Goal: Information Seeking & Learning: Check status

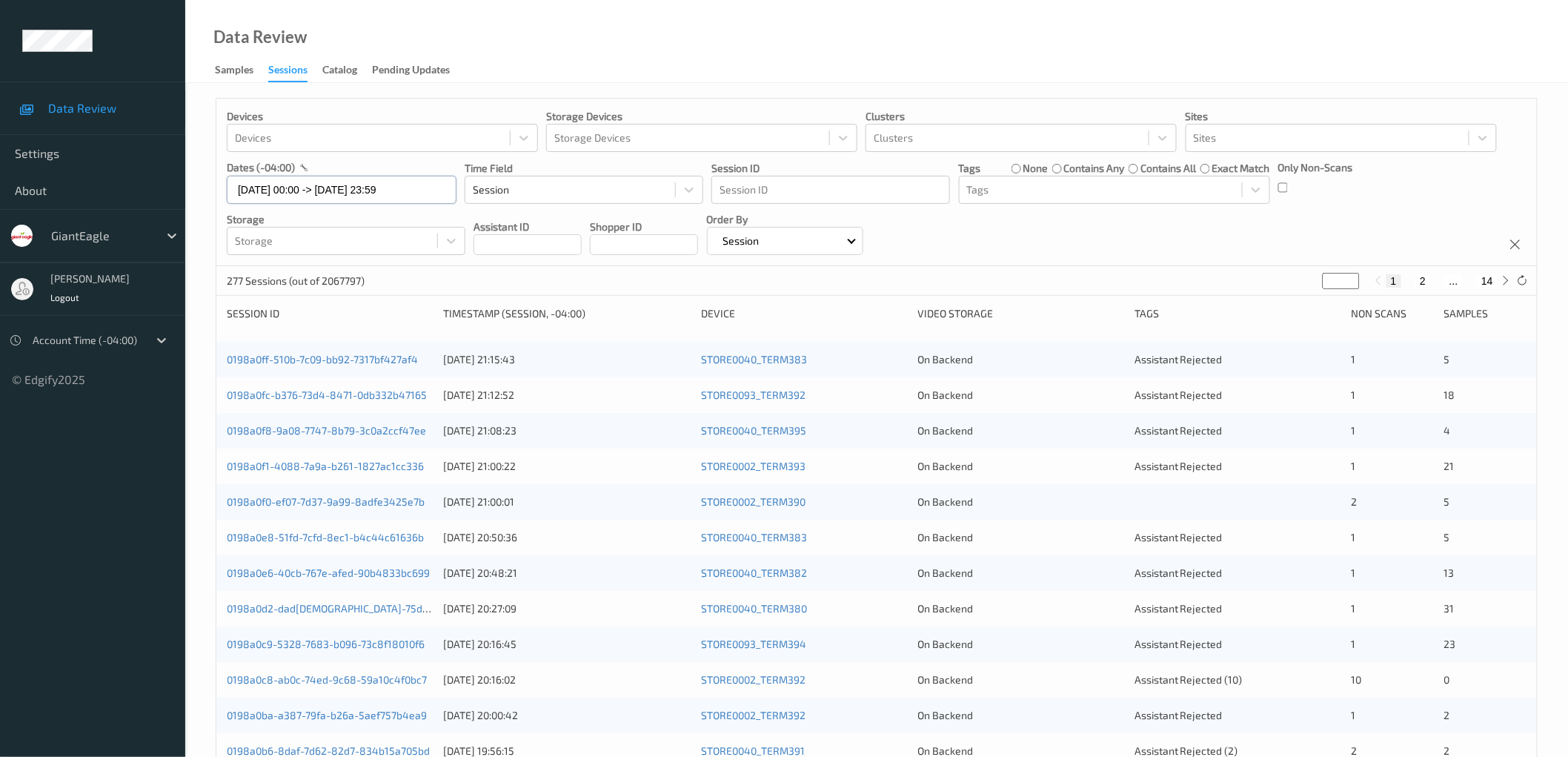
click at [343, 192] on input "[DATE] 00:00 -> [DATE] 23:59" at bounding box center [341, 189] width 229 height 28
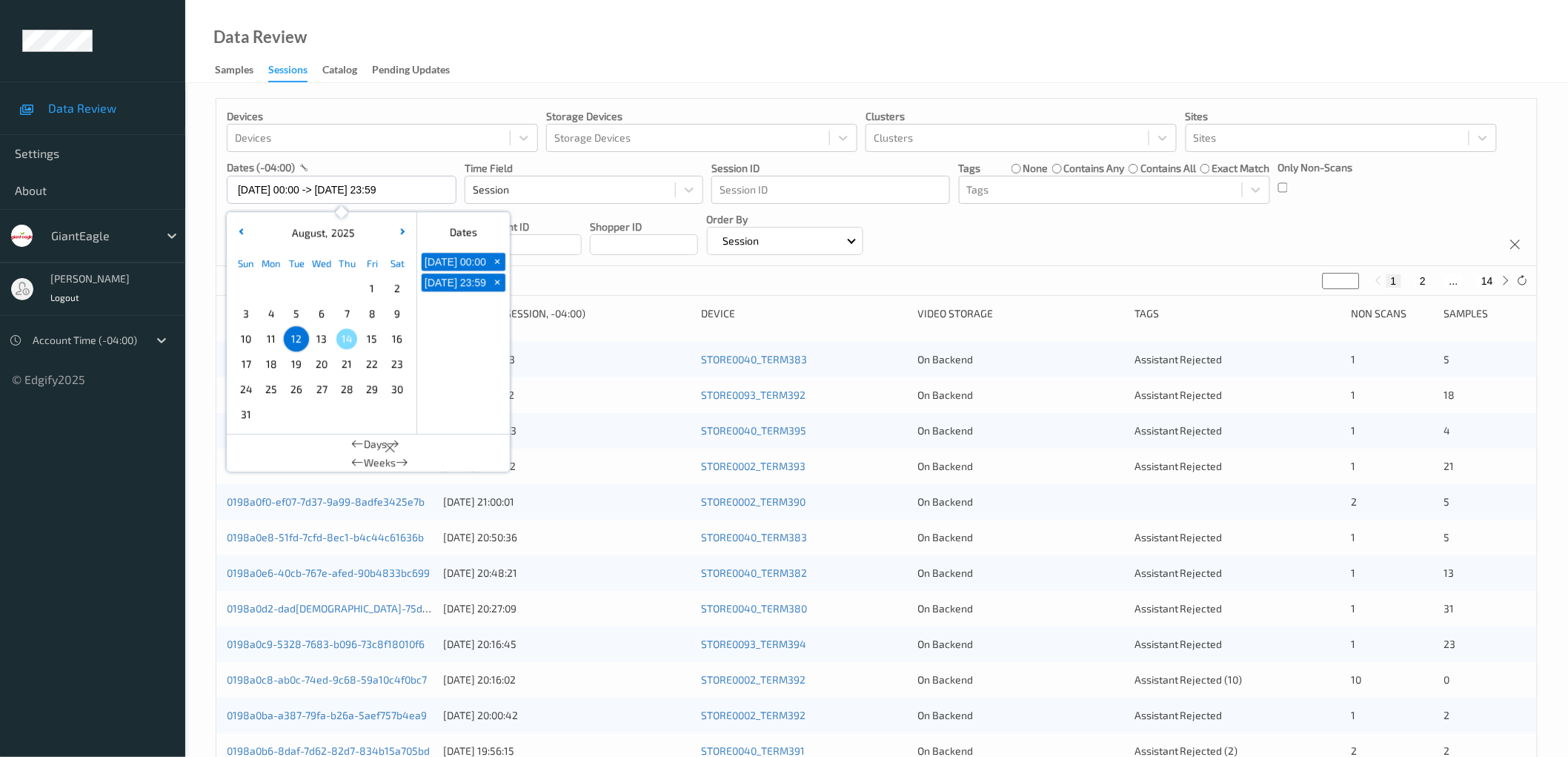
click at [326, 339] on span "13" at bounding box center [321, 339] width 21 height 21
click at [1153, 64] on div "Data Review Samples Sessions Catalog Pending Updates" at bounding box center [877, 41] width 1383 height 83
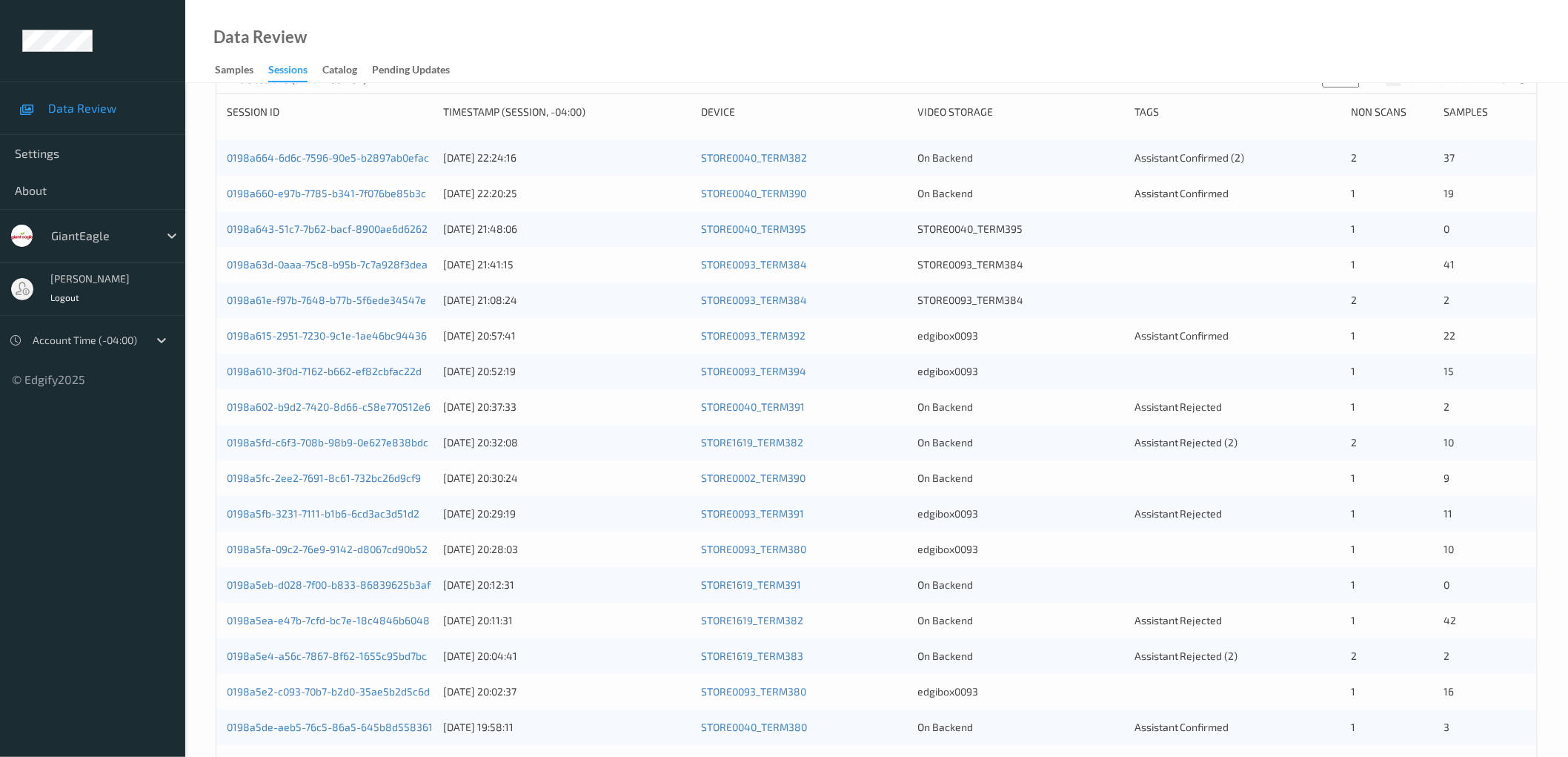
scroll to position [219, 0]
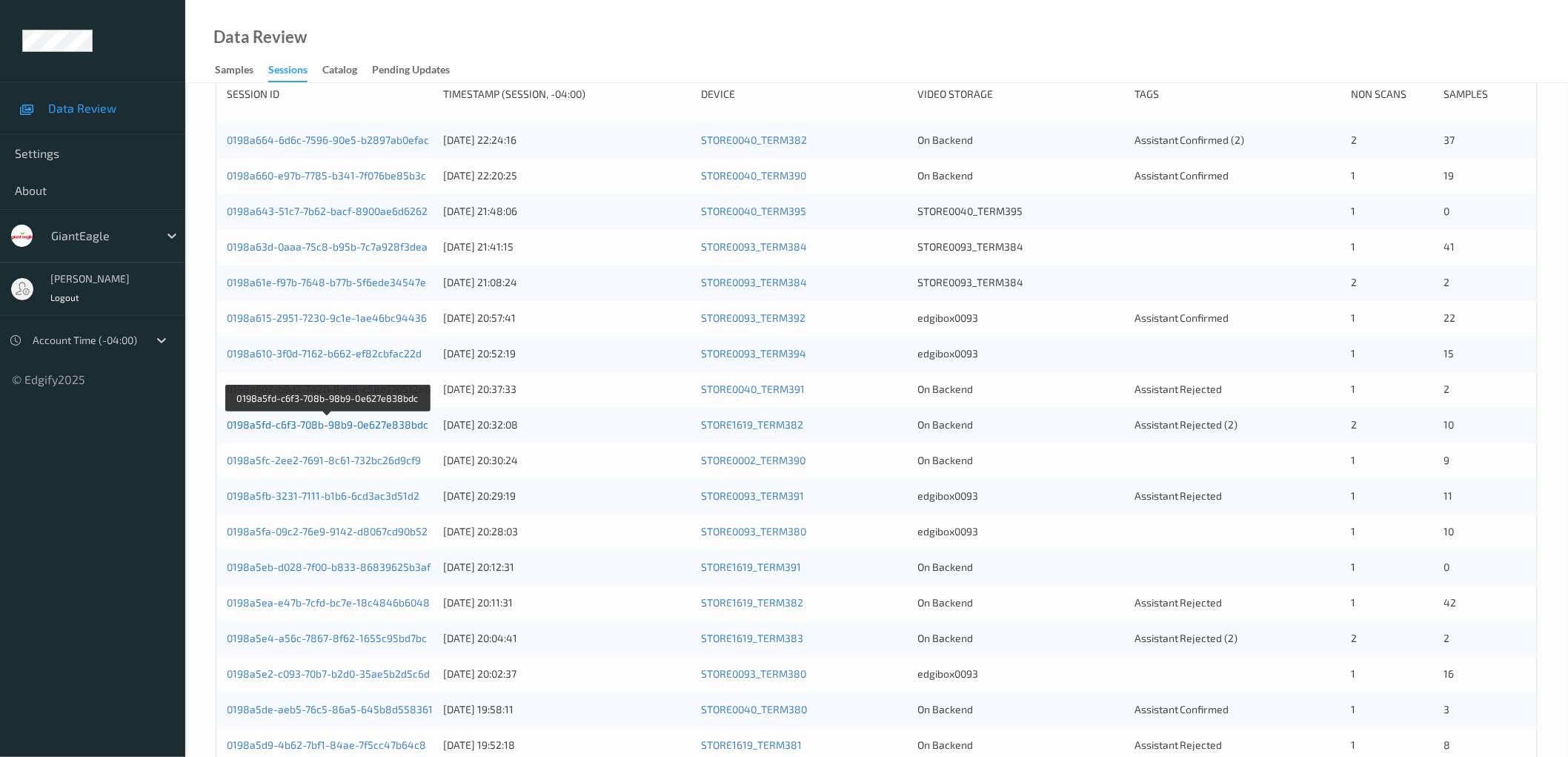
click at [374, 420] on link "0198a5fd-c6f3-708b-98b9-0e627e838bdc" at bounding box center [327, 424] width 202 height 13
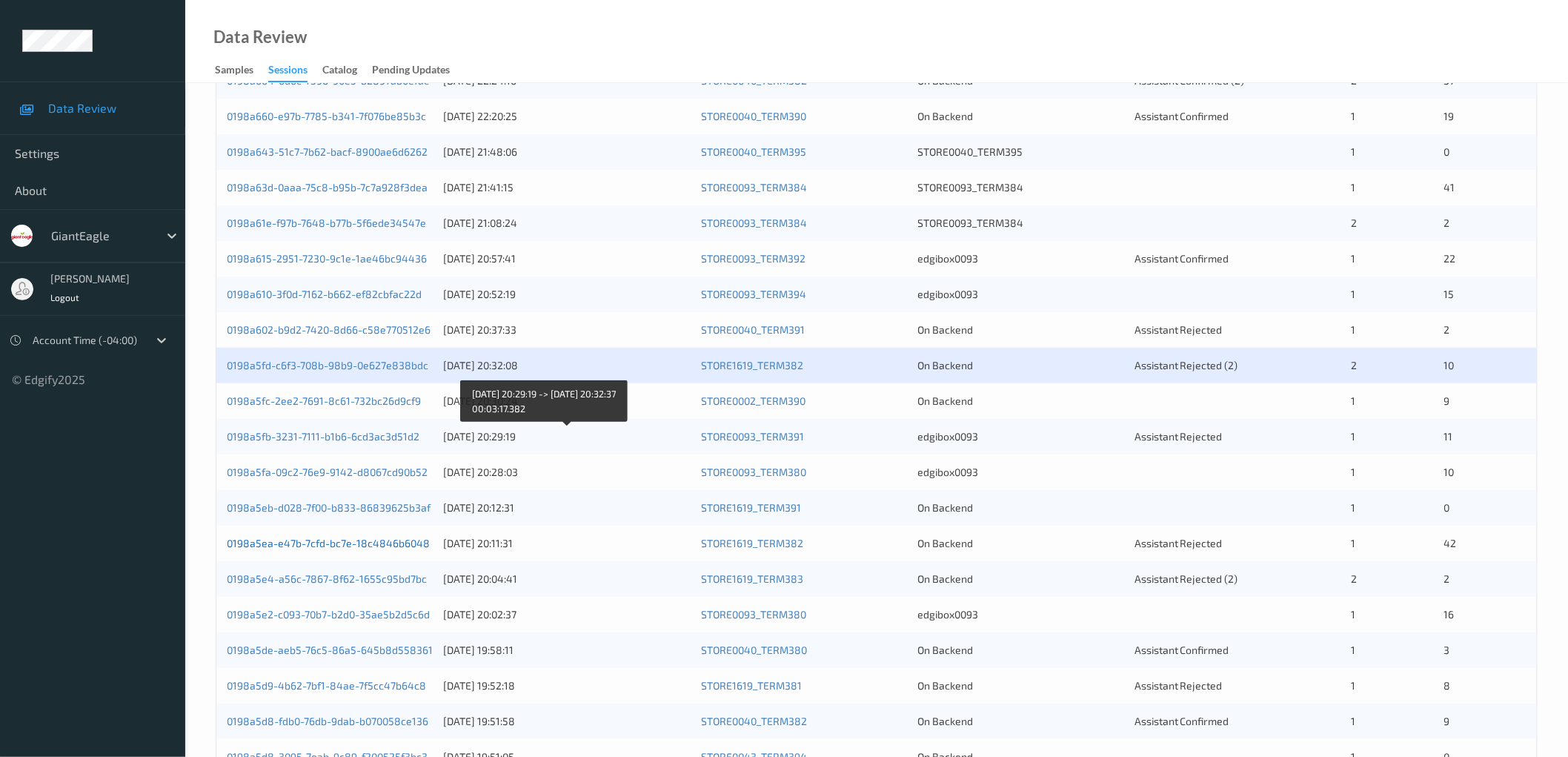
scroll to position [358, 0]
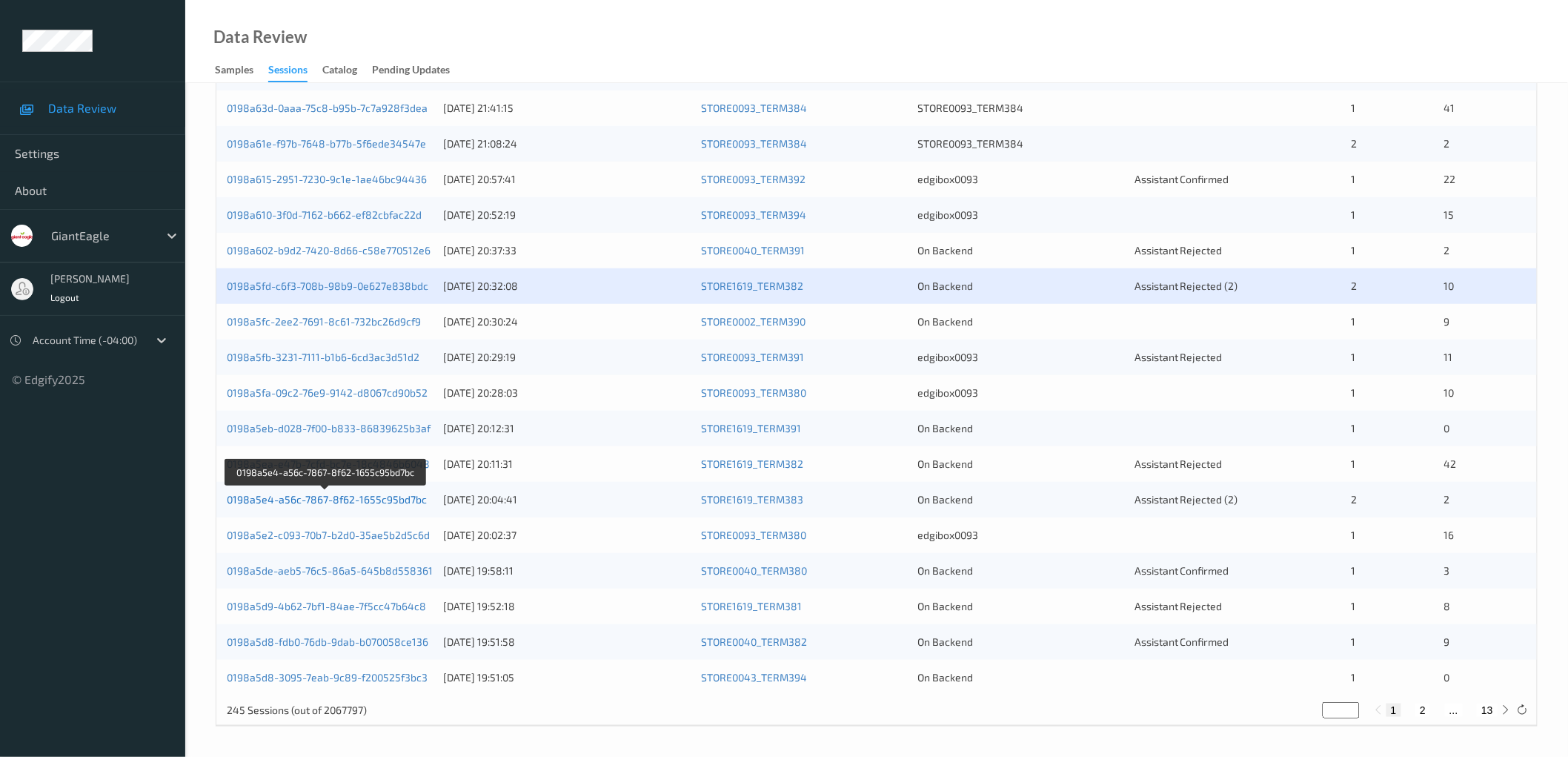
click at [383, 499] on link "0198a5e4-a56c-7867-8f62-1655c95bd7bc" at bounding box center [326, 499] width 200 height 13
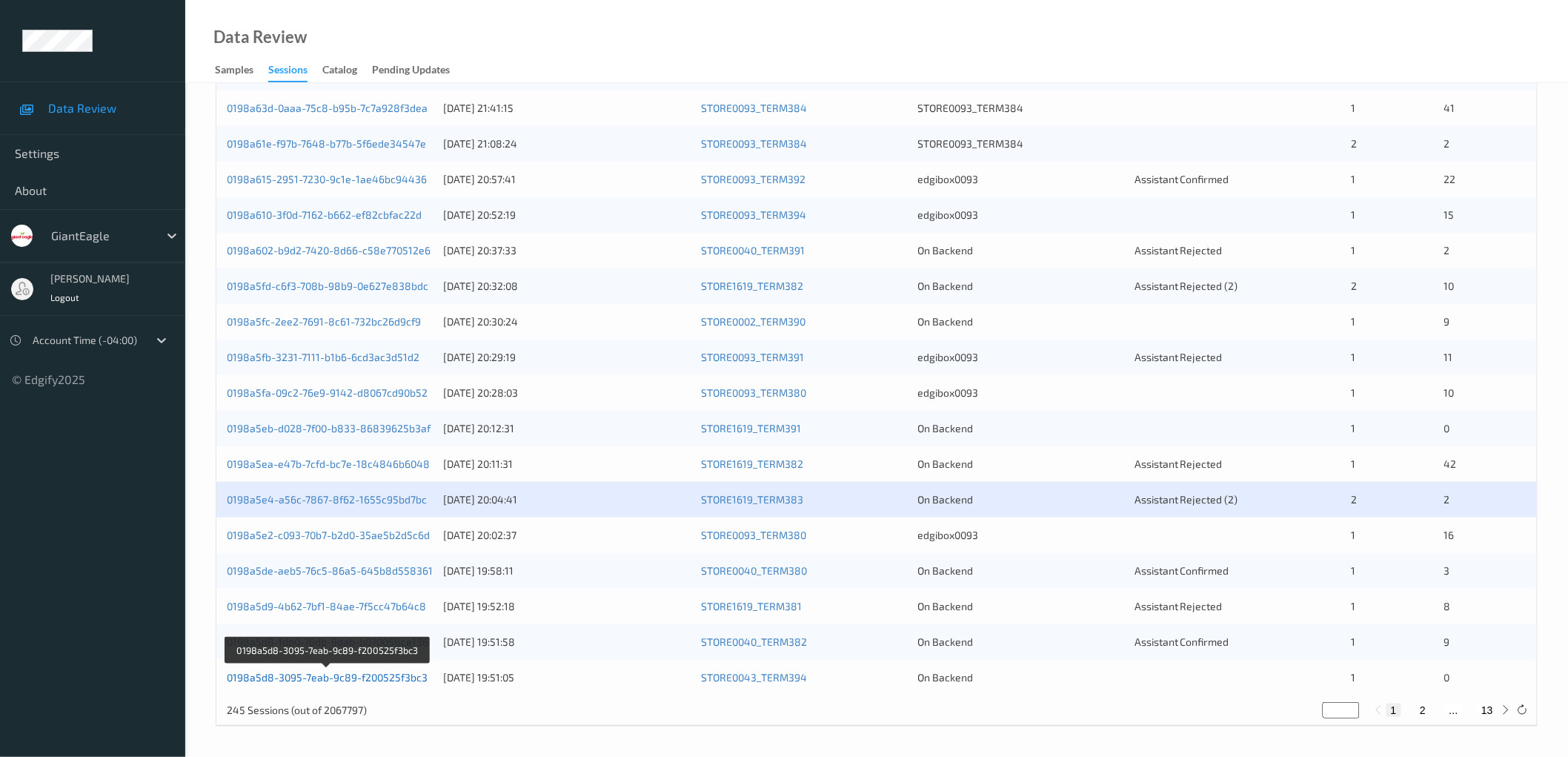
click at [394, 677] on link "0198a5d8-3095-7eab-9c89-f200525f3bc3" at bounding box center [327, 677] width 201 height 13
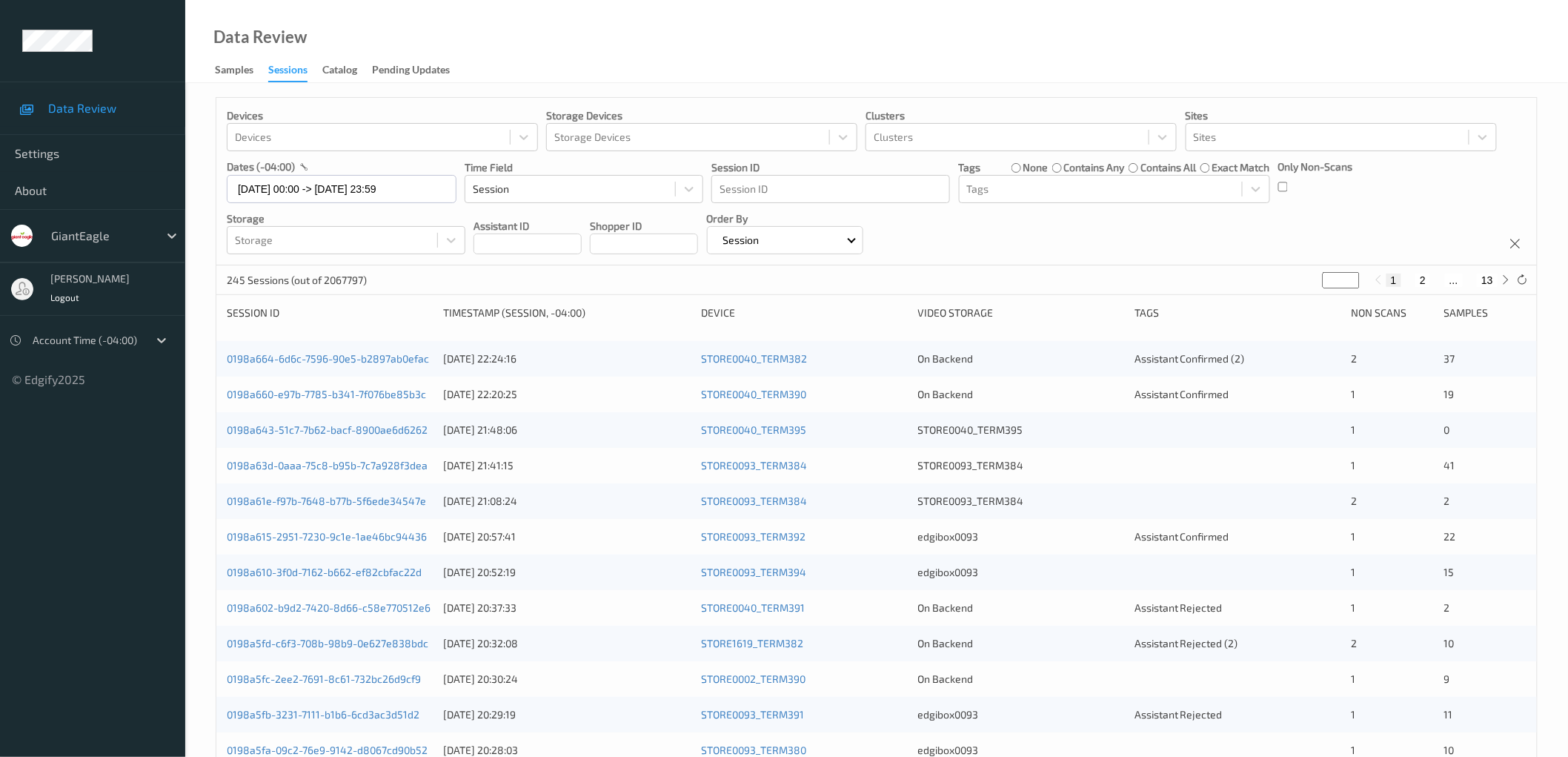
scroll to position [0, 0]
click at [359, 192] on input "[DATE] 00:00 -> [DATE] 23:59" at bounding box center [341, 189] width 229 height 28
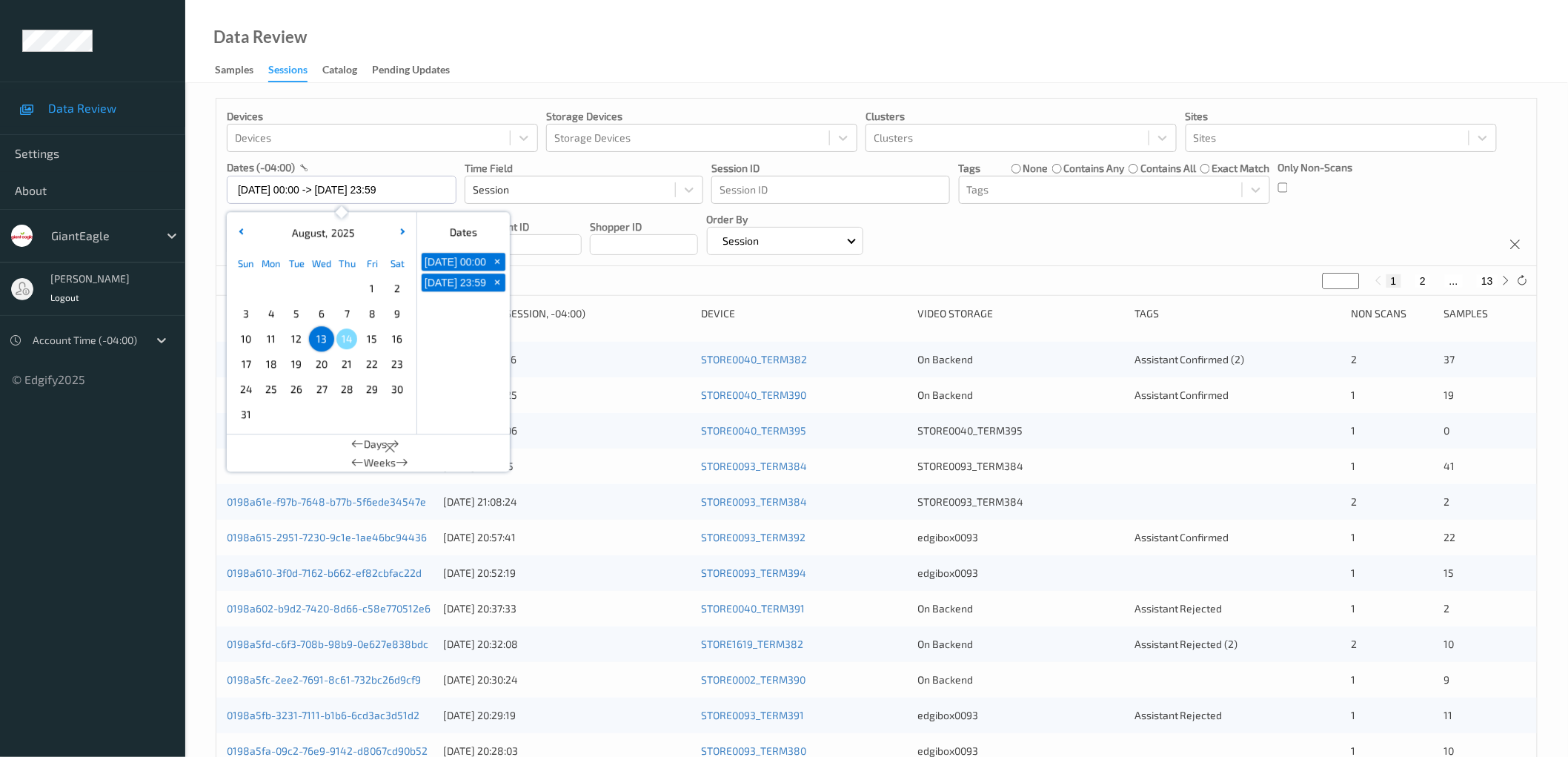
click at [243, 337] on span "10" at bounding box center [246, 339] width 21 height 21
click at [292, 344] on span "12" at bounding box center [296, 339] width 21 height 21
type input "[DATE] 00:00 -> [DATE] 23:59"
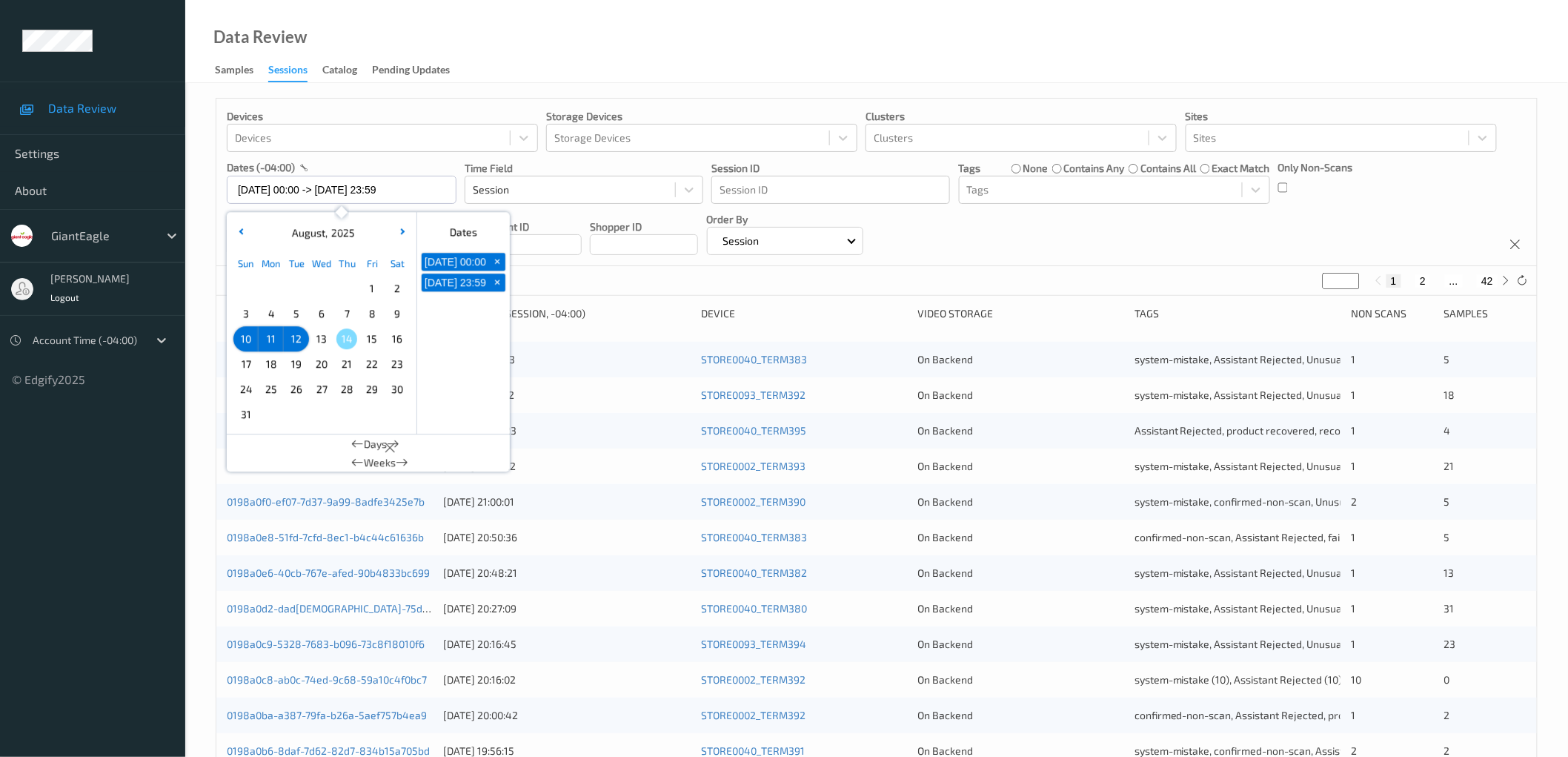
click at [1121, 229] on div "Devices Devices Storage Devices Storage Devices Clusters Clusters Sites Sites d…" at bounding box center [876, 182] width 1321 height 168
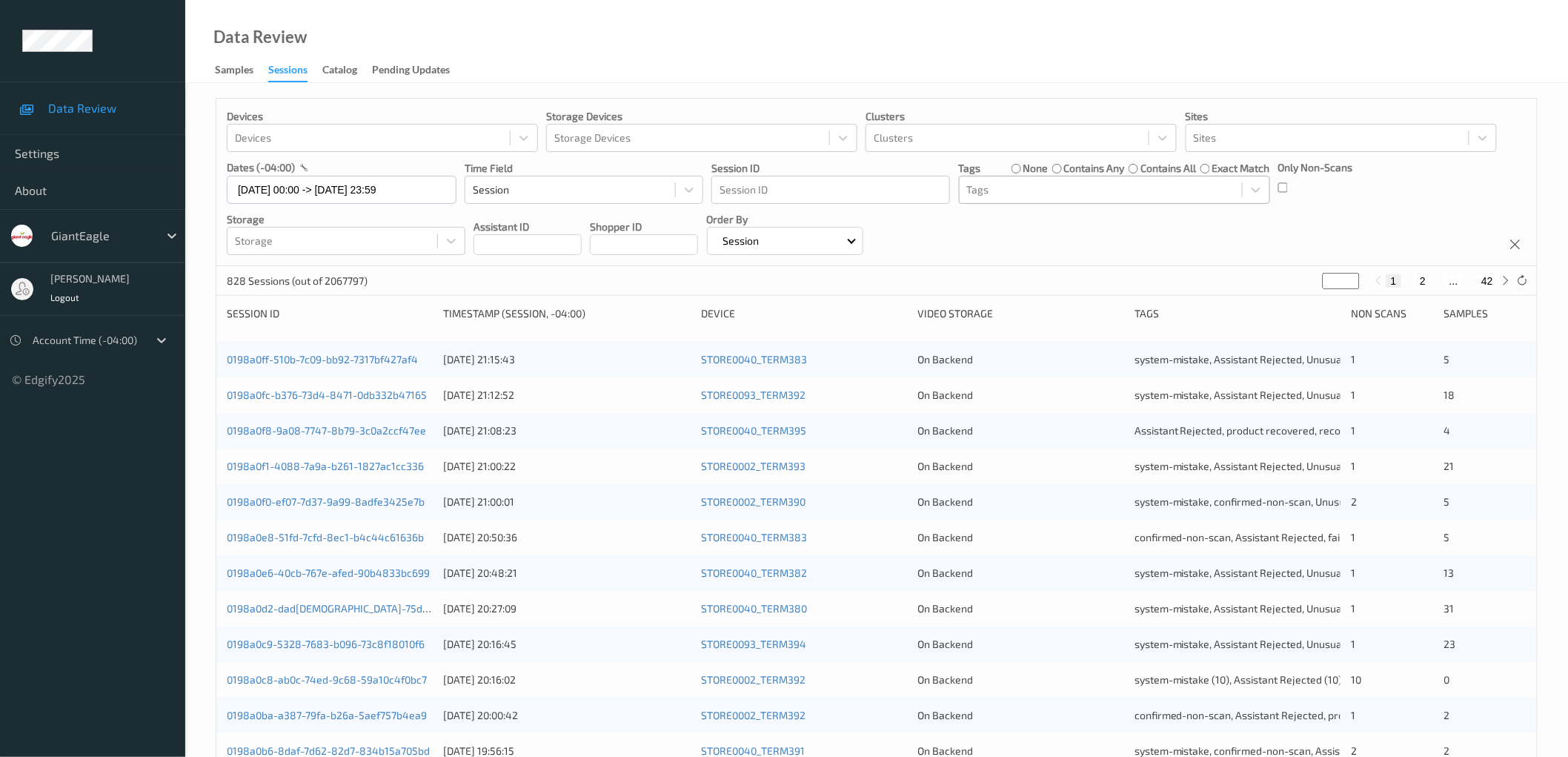
click at [1090, 180] on div at bounding box center [1101, 189] width 267 height 18
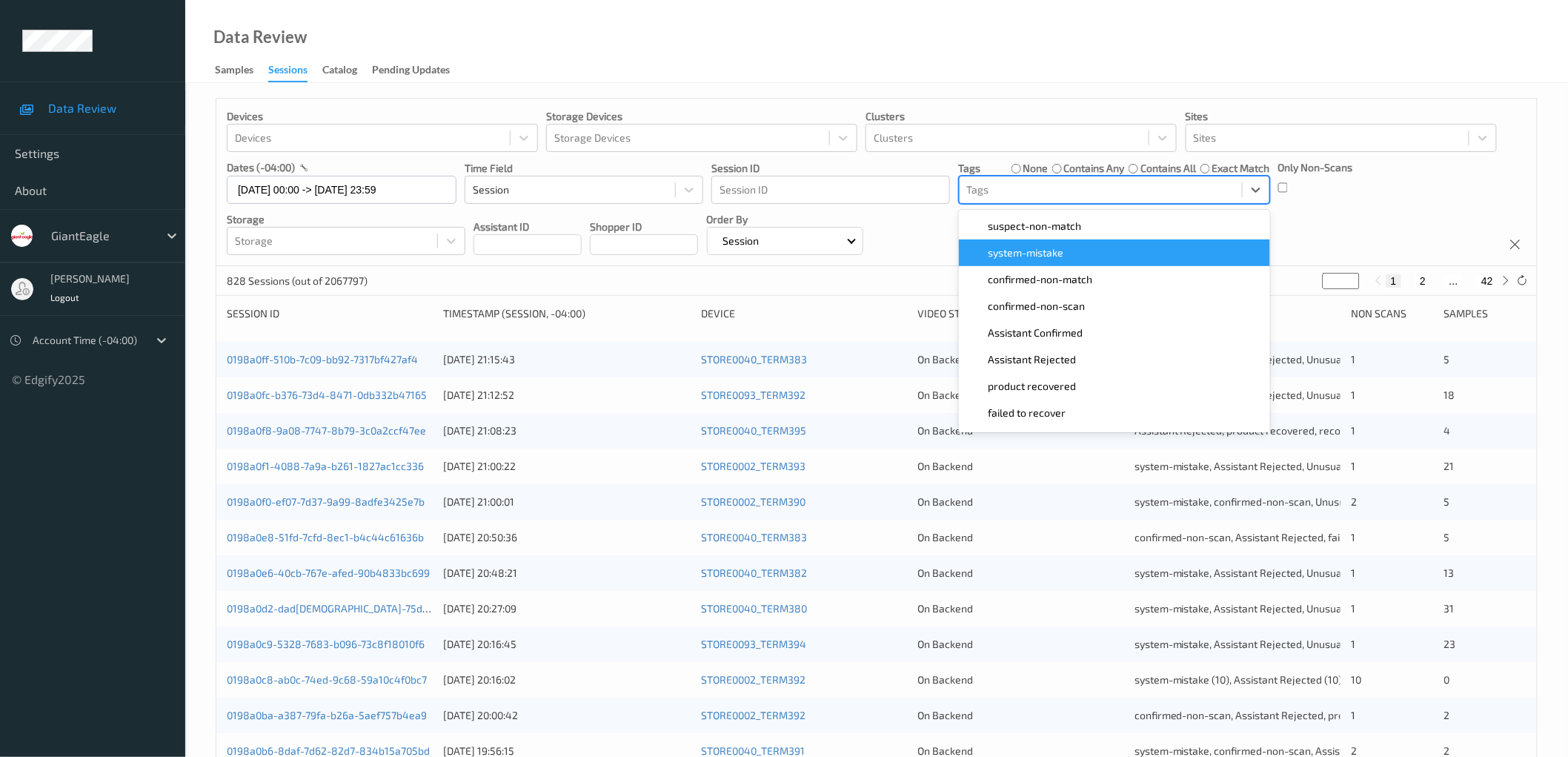
click at [1068, 249] on div "system-mistake" at bounding box center [1115, 253] width 294 height 15
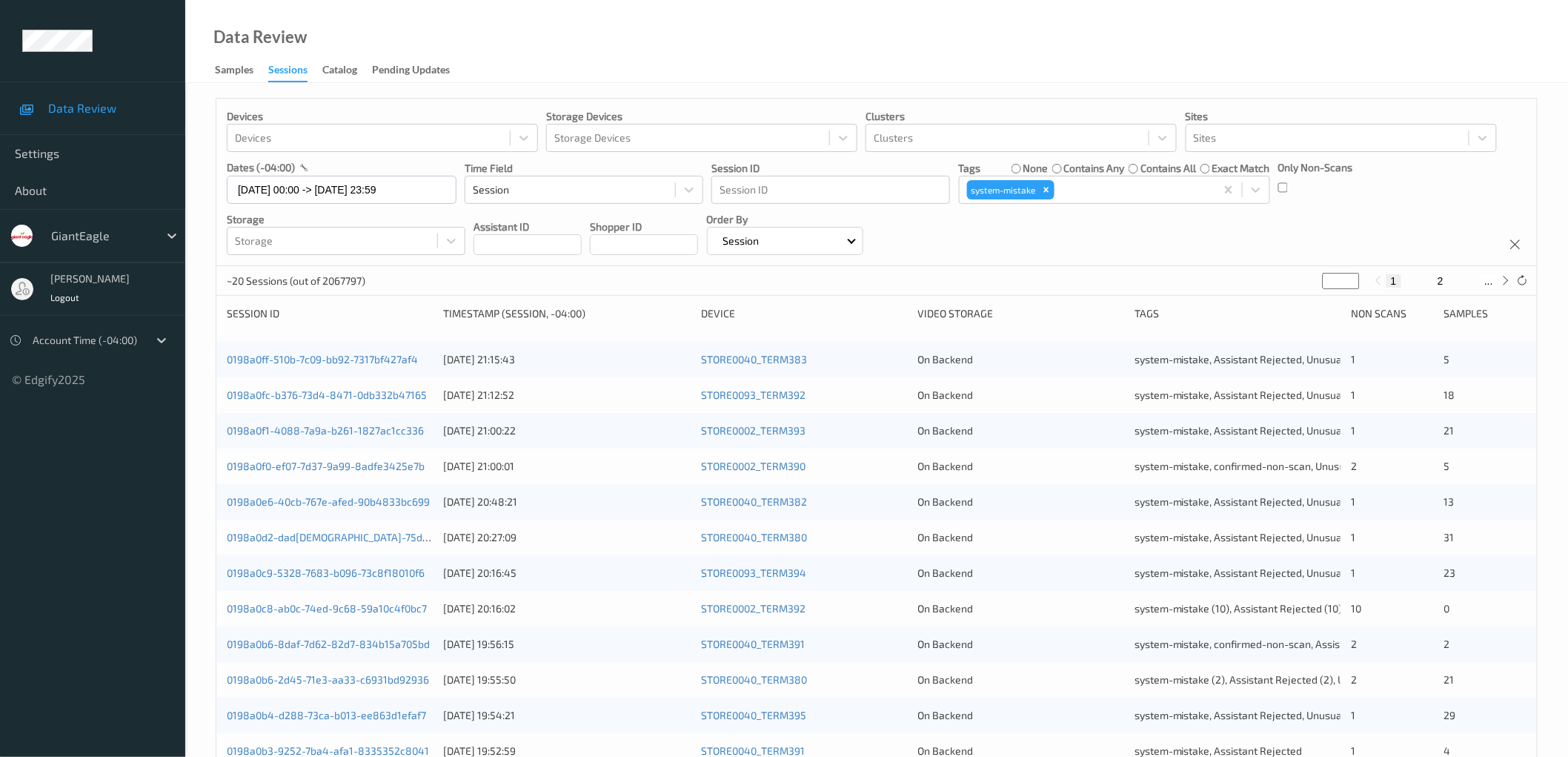
click at [1374, 202] on div "Devices Devices Storage Devices Storage Devices Clusters Clusters Sites Sites d…" at bounding box center [876, 182] width 1321 height 168
click at [1048, 188] on icon "Remove system-mistake" at bounding box center [1046, 190] width 5 height 5
click at [1492, 278] on button "42" at bounding box center [1487, 281] width 21 height 14
type input "**"
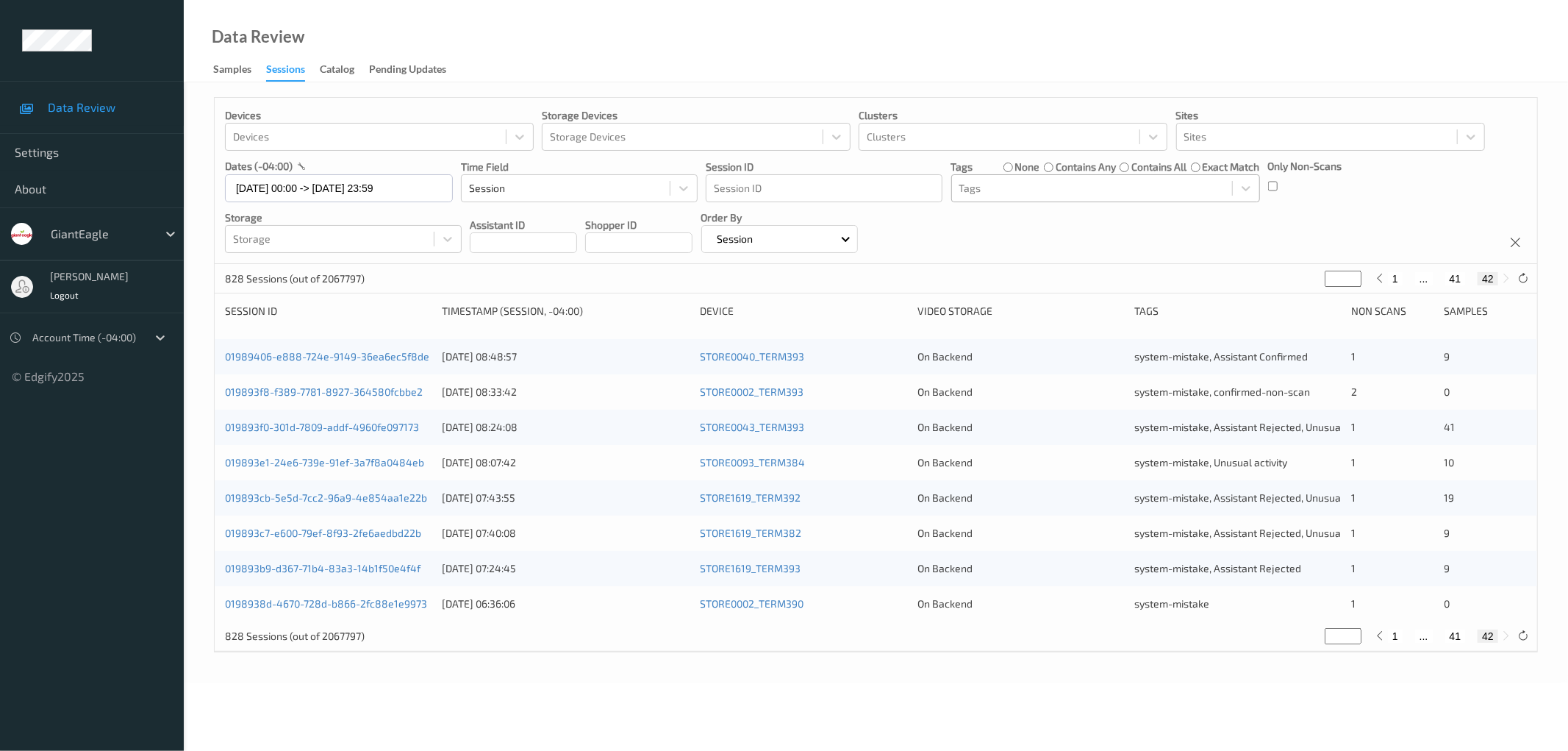
click at [1456, 280] on button "41" at bounding box center [1456, 279] width 20 height 14
type input "**"
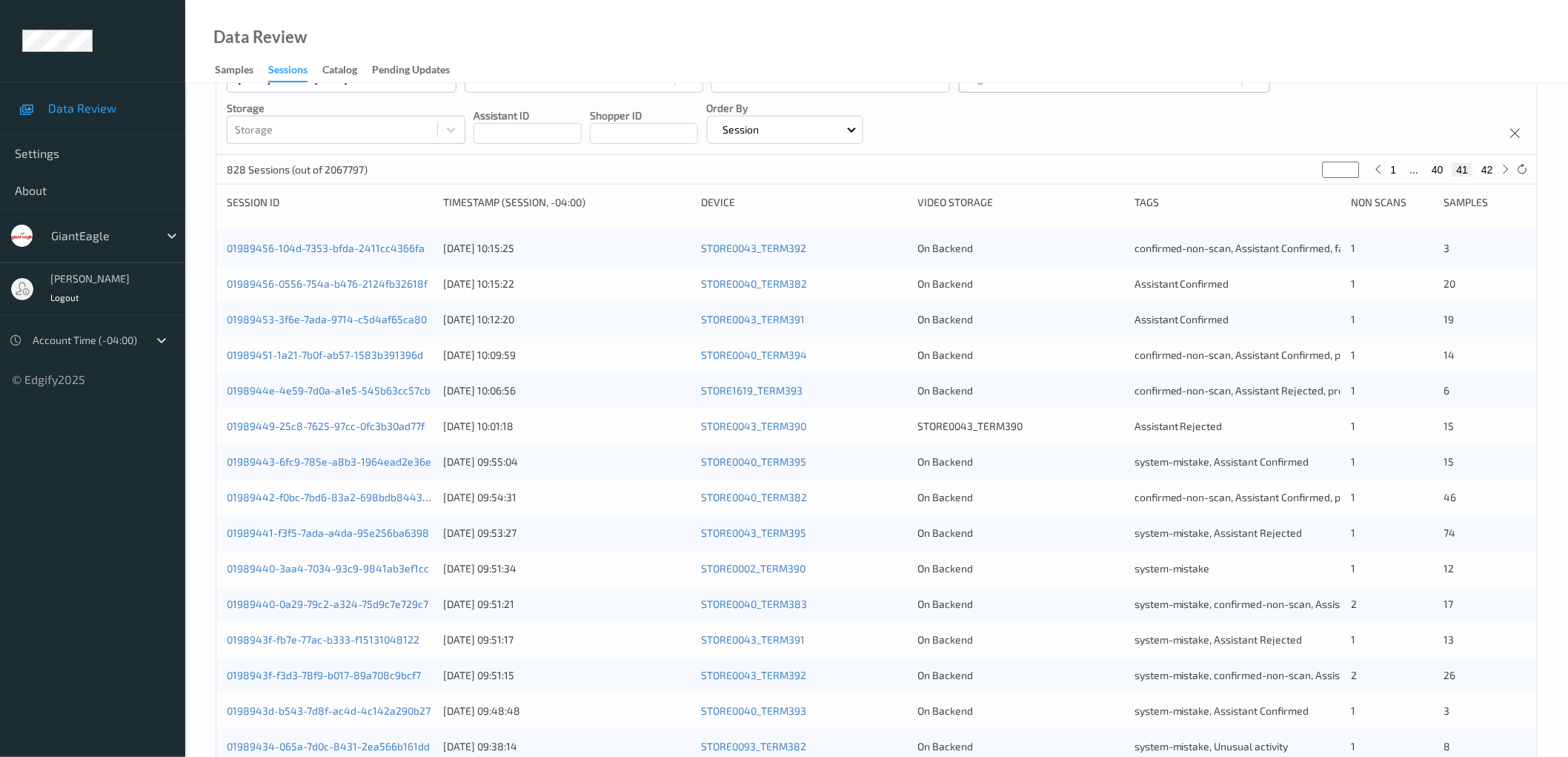
scroll to position [109, 0]
click at [1443, 167] on button "40" at bounding box center [1437, 172] width 21 height 14
type input "**"
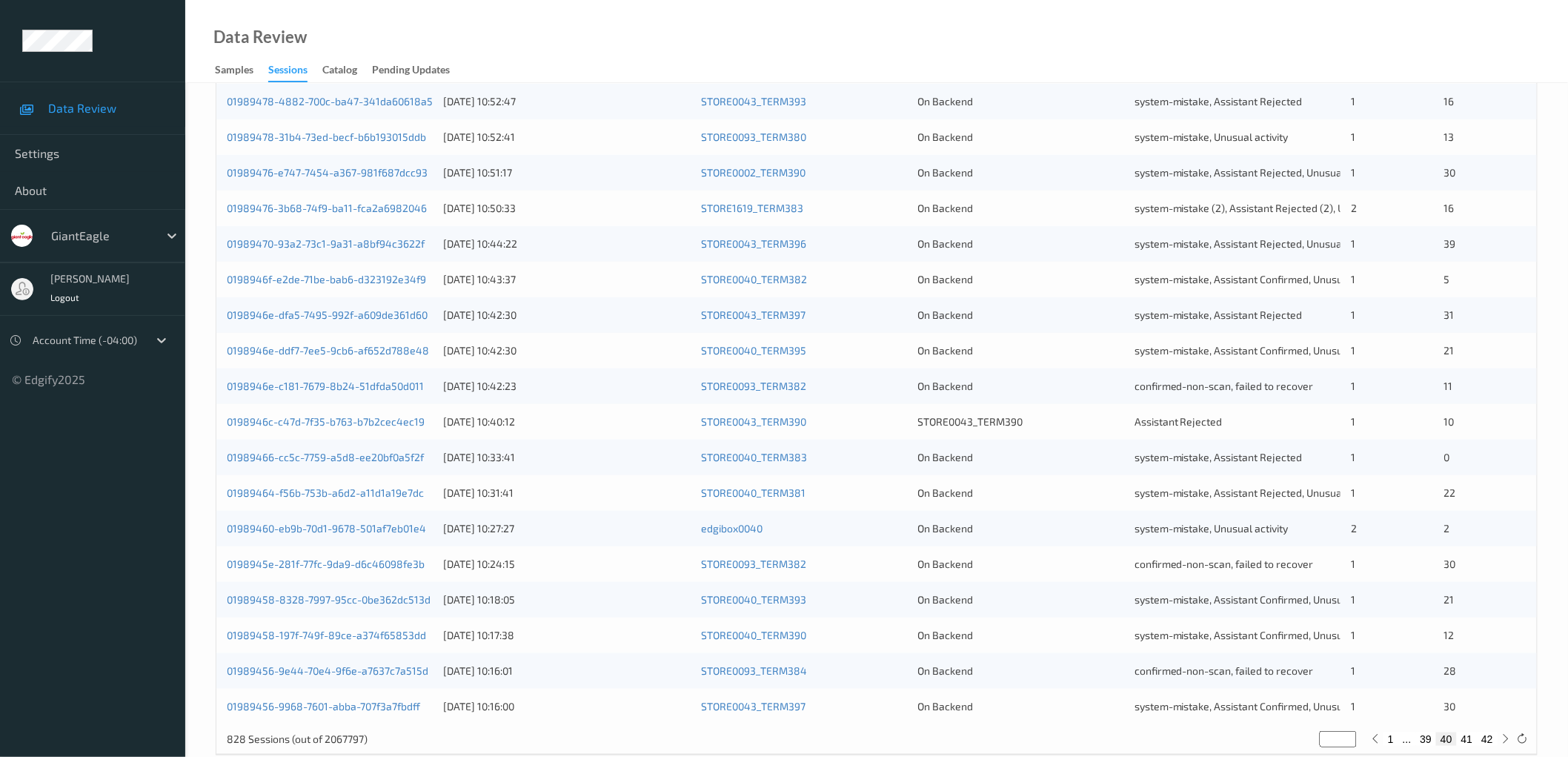
scroll to position [358, 0]
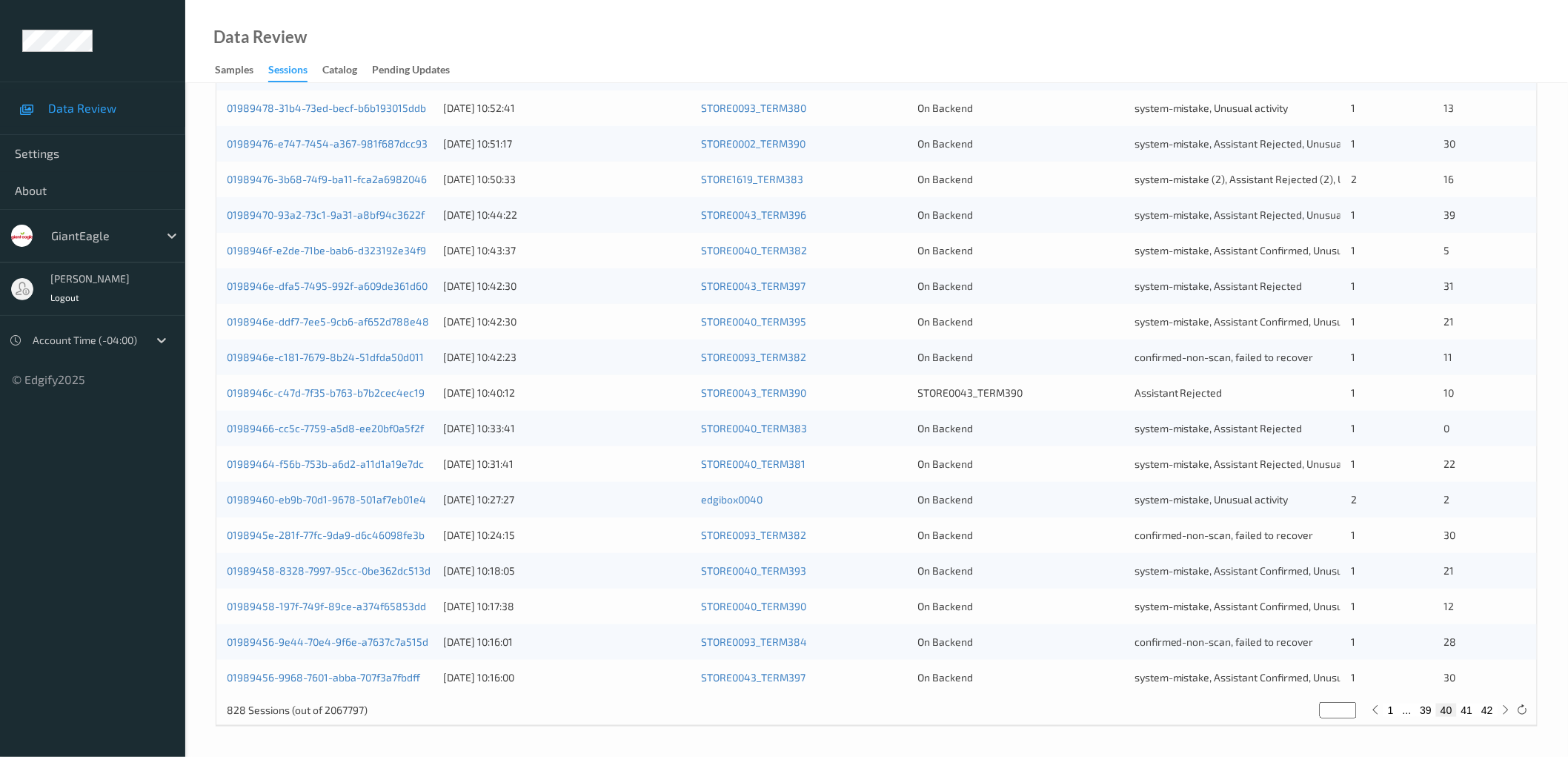
click at [1470, 710] on button "41" at bounding box center [1467, 711] width 21 height 14
type input "**"
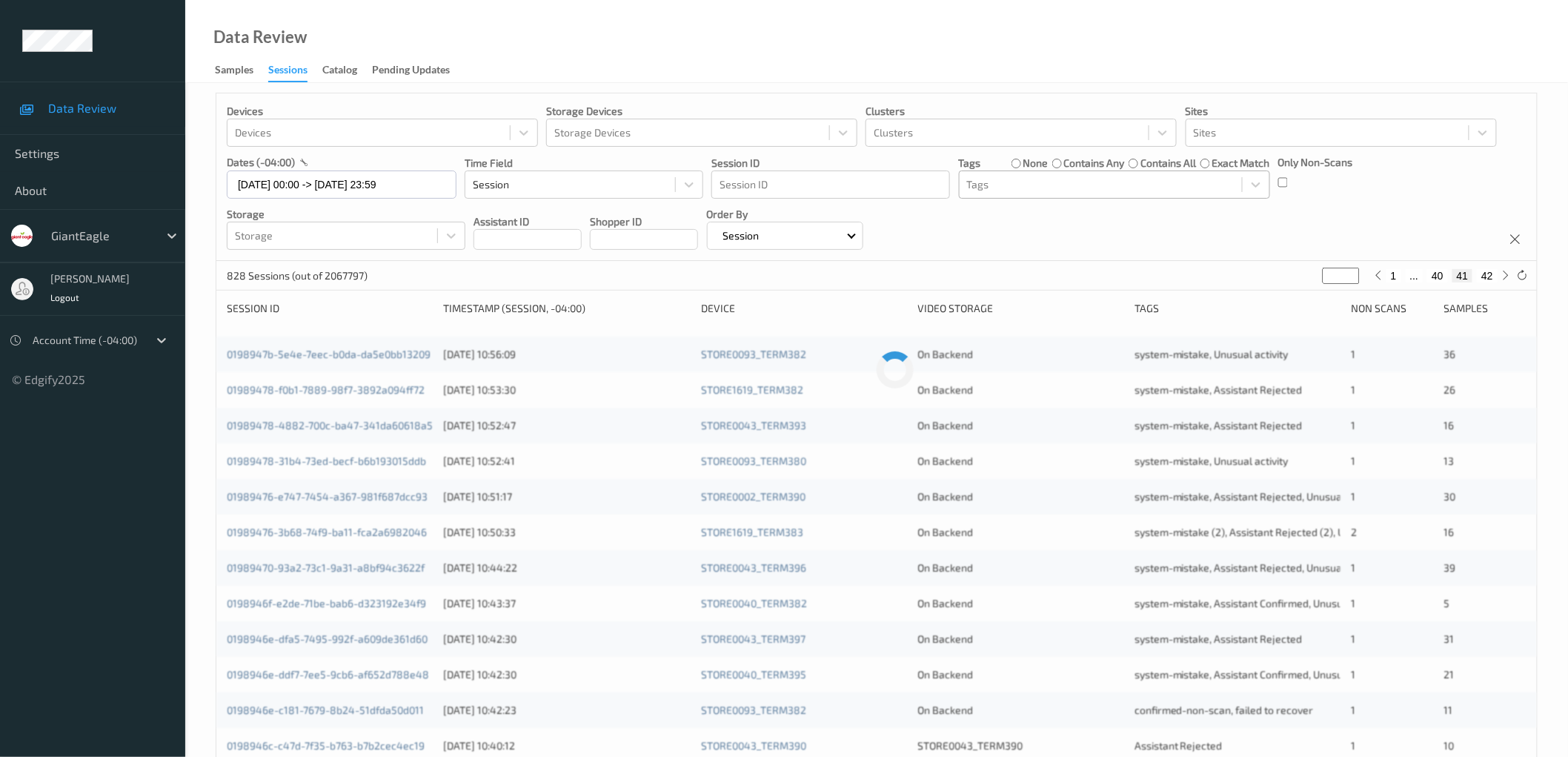
scroll to position [0, 0]
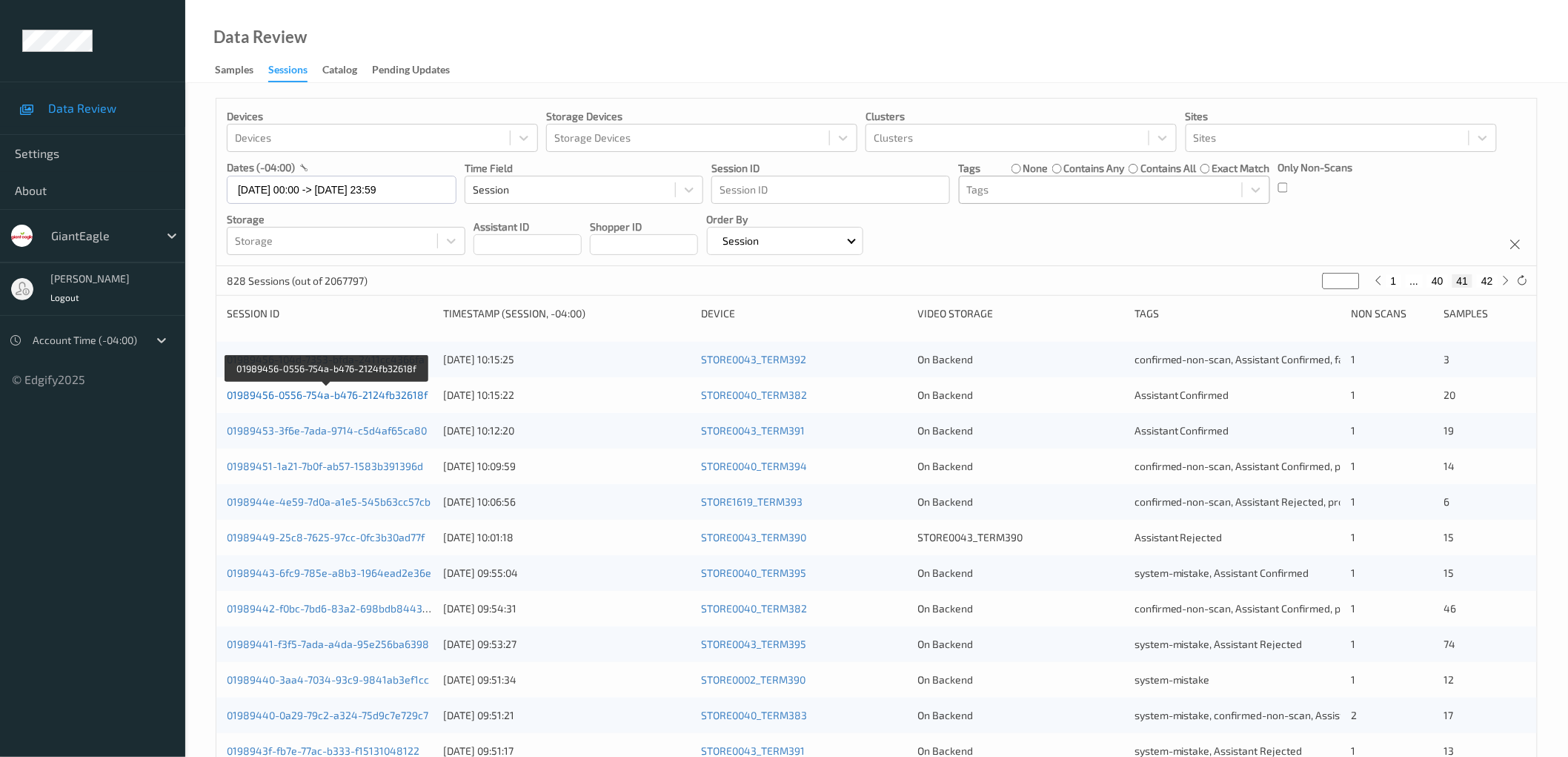
click at [402, 393] on link "01989456-0556-754a-b476-2124fb32618f" at bounding box center [327, 394] width 201 height 13
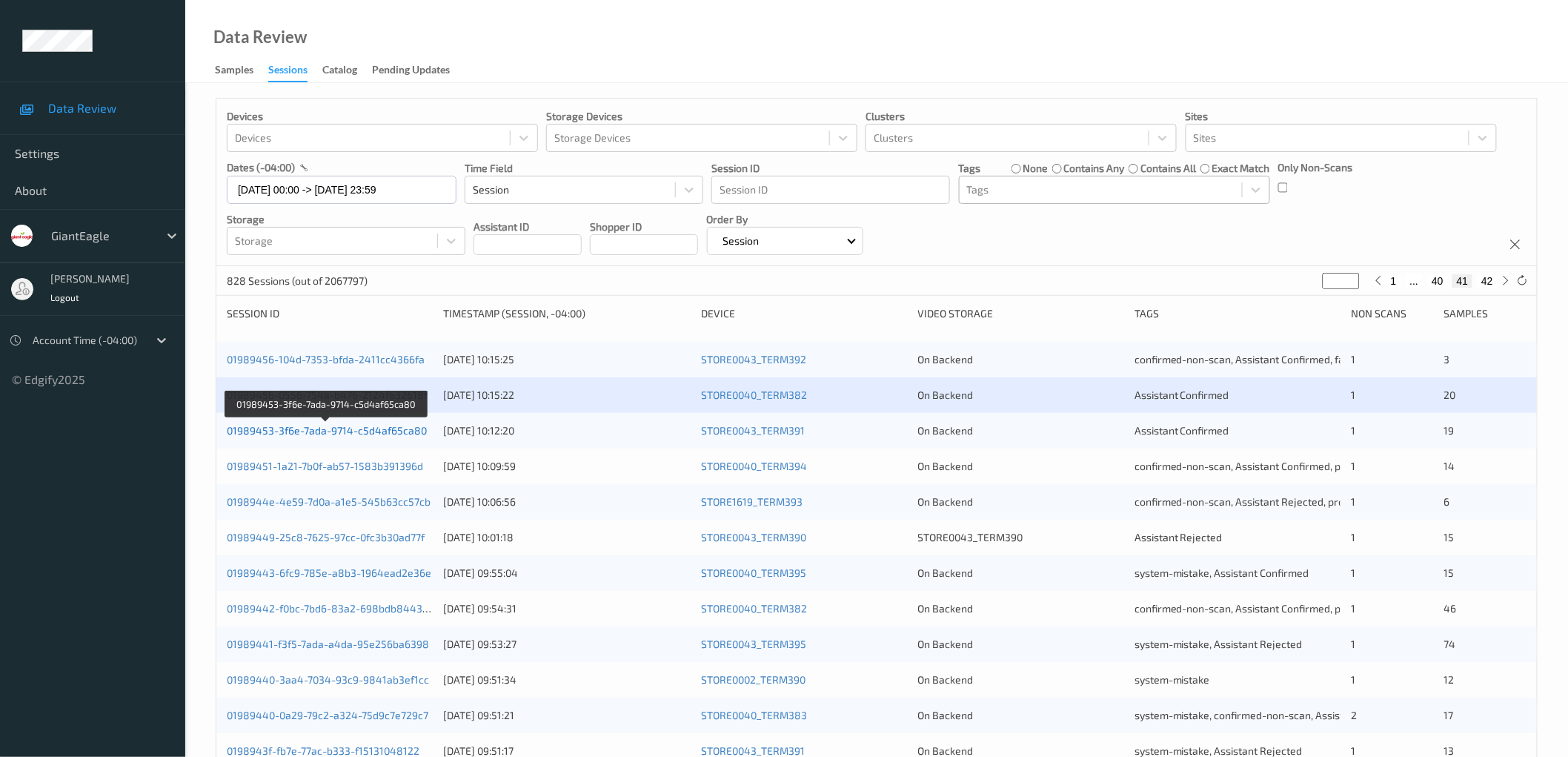
click at [391, 432] on link "01989453-3f6e-7ada-9714-c5d4af65ca80" at bounding box center [326, 430] width 200 height 13
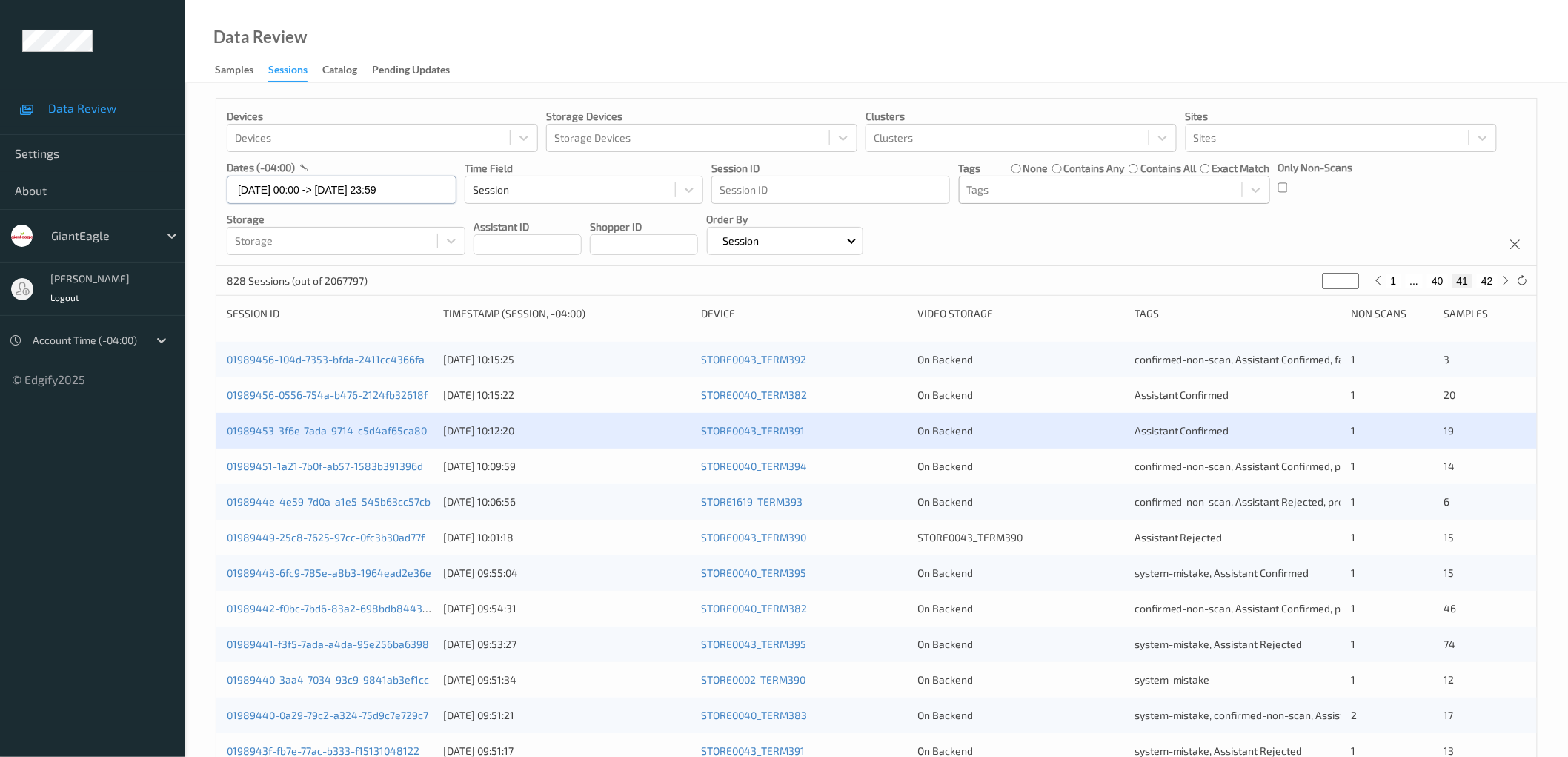
click at [345, 187] on input "[DATE] 00:00 -> [DATE] 23:59" at bounding box center [341, 189] width 229 height 28
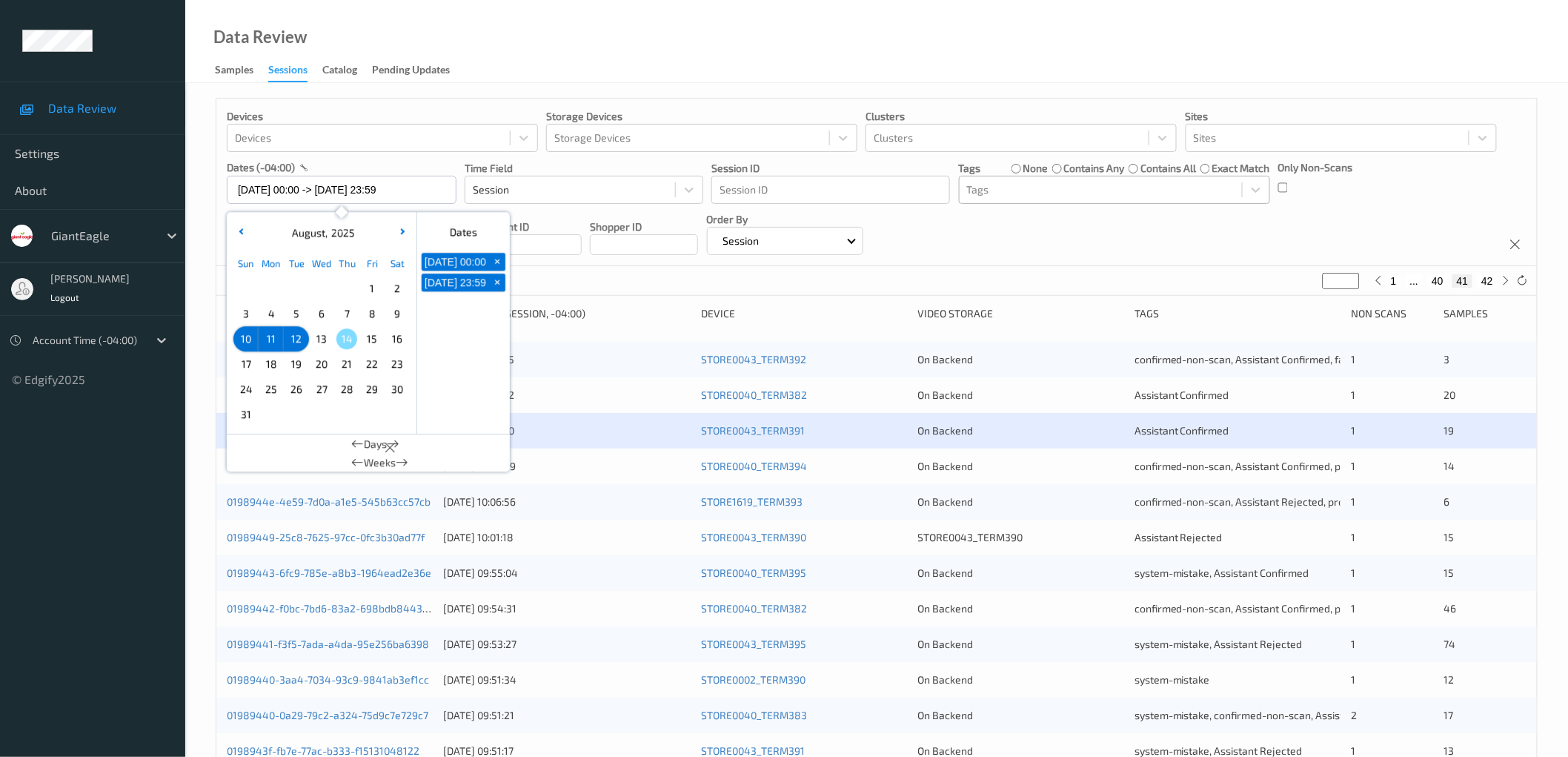
click at [248, 343] on span "10" at bounding box center [246, 339] width 21 height 21
type input "[DATE] 00:00"
type input "*"
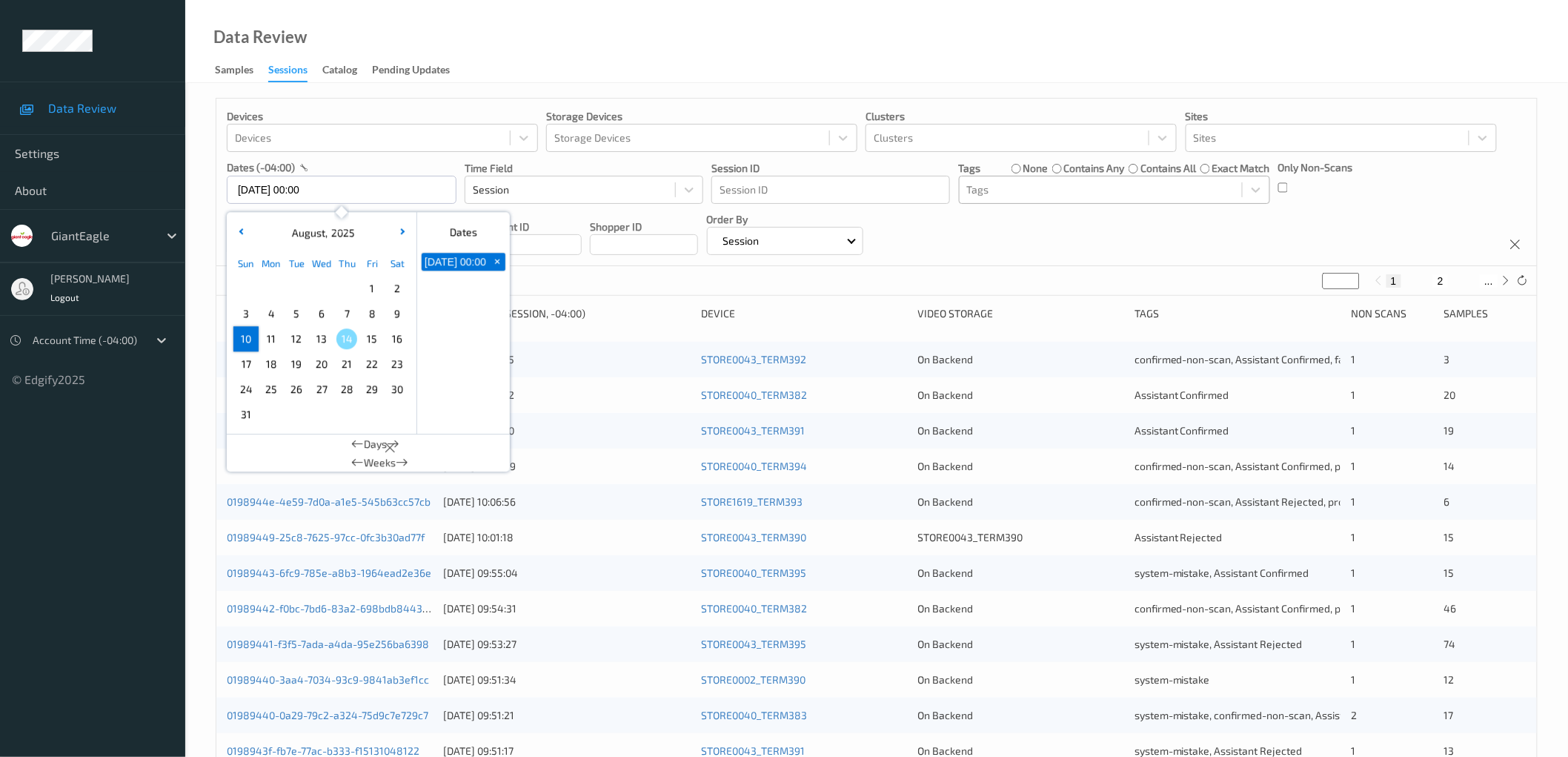
click at [248, 343] on span "10" at bounding box center [246, 339] width 21 height 21
type input "[DATE] 00:00 -> [DATE] 23:59"
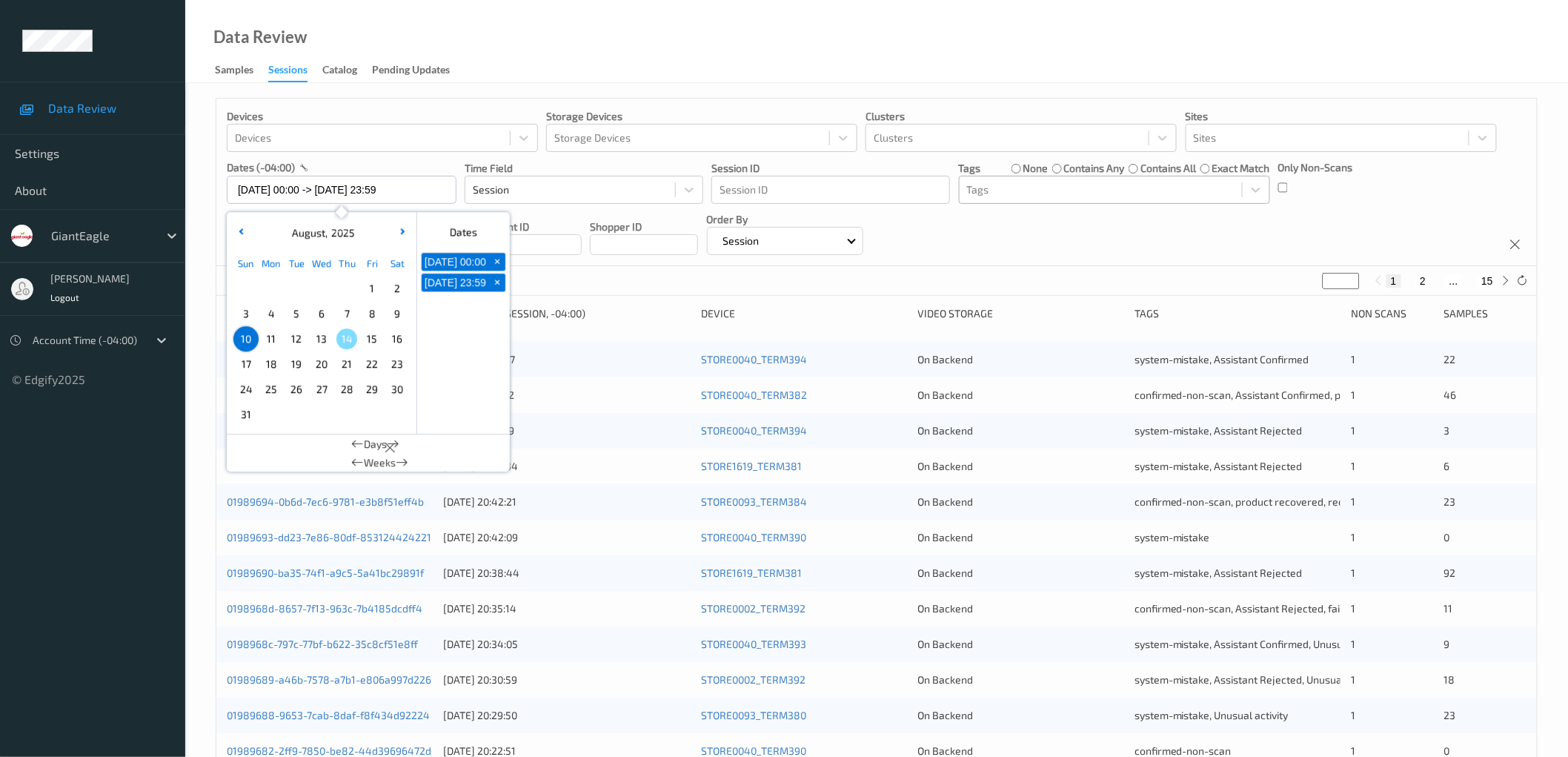
click at [1235, 237] on div "Devices Devices Storage Devices Storage Devices Clusters Clusters Sites Sites d…" at bounding box center [876, 182] width 1321 height 168
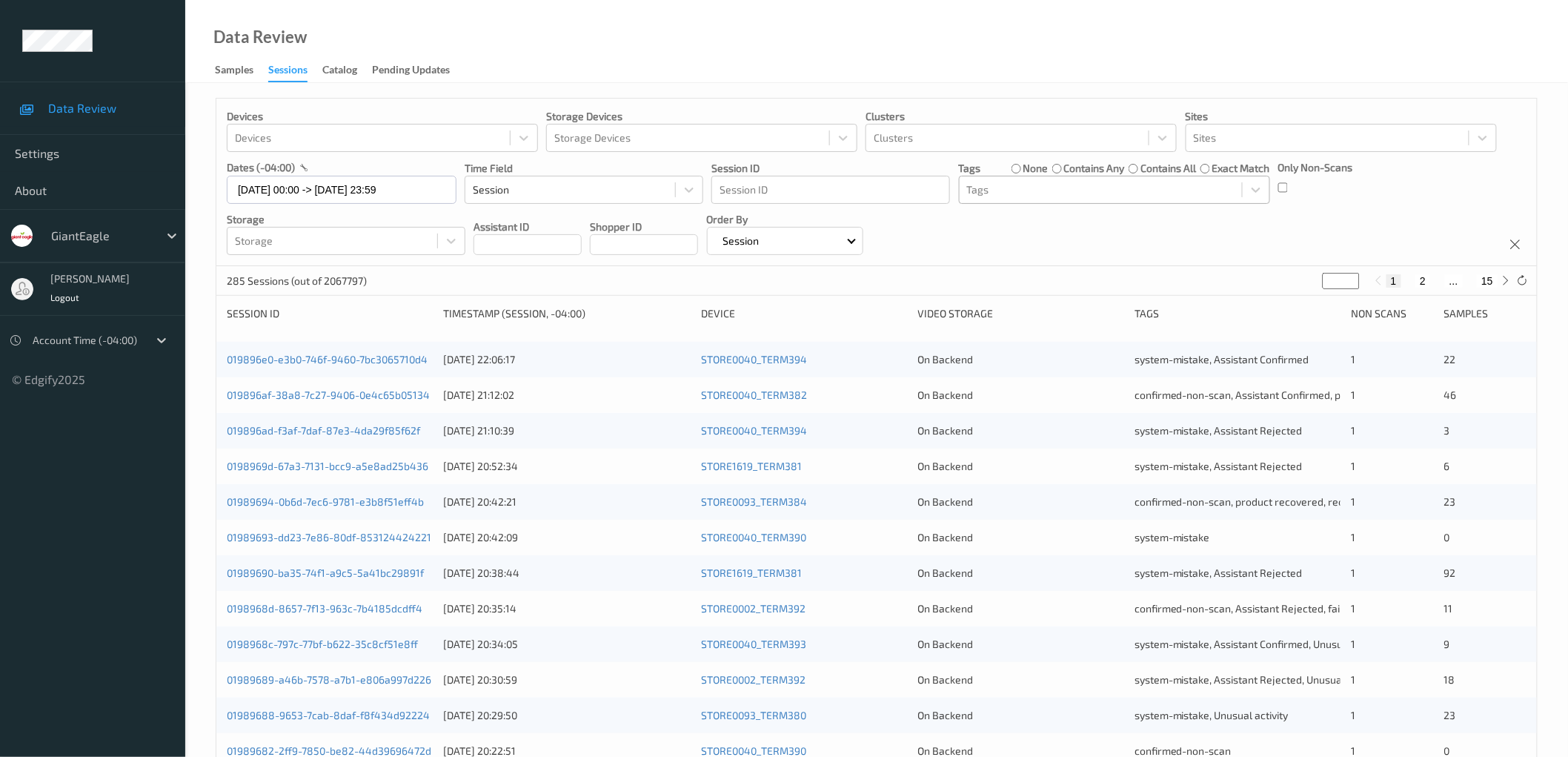
click at [1487, 278] on button "15" at bounding box center [1487, 281] width 21 height 14
type input "**"
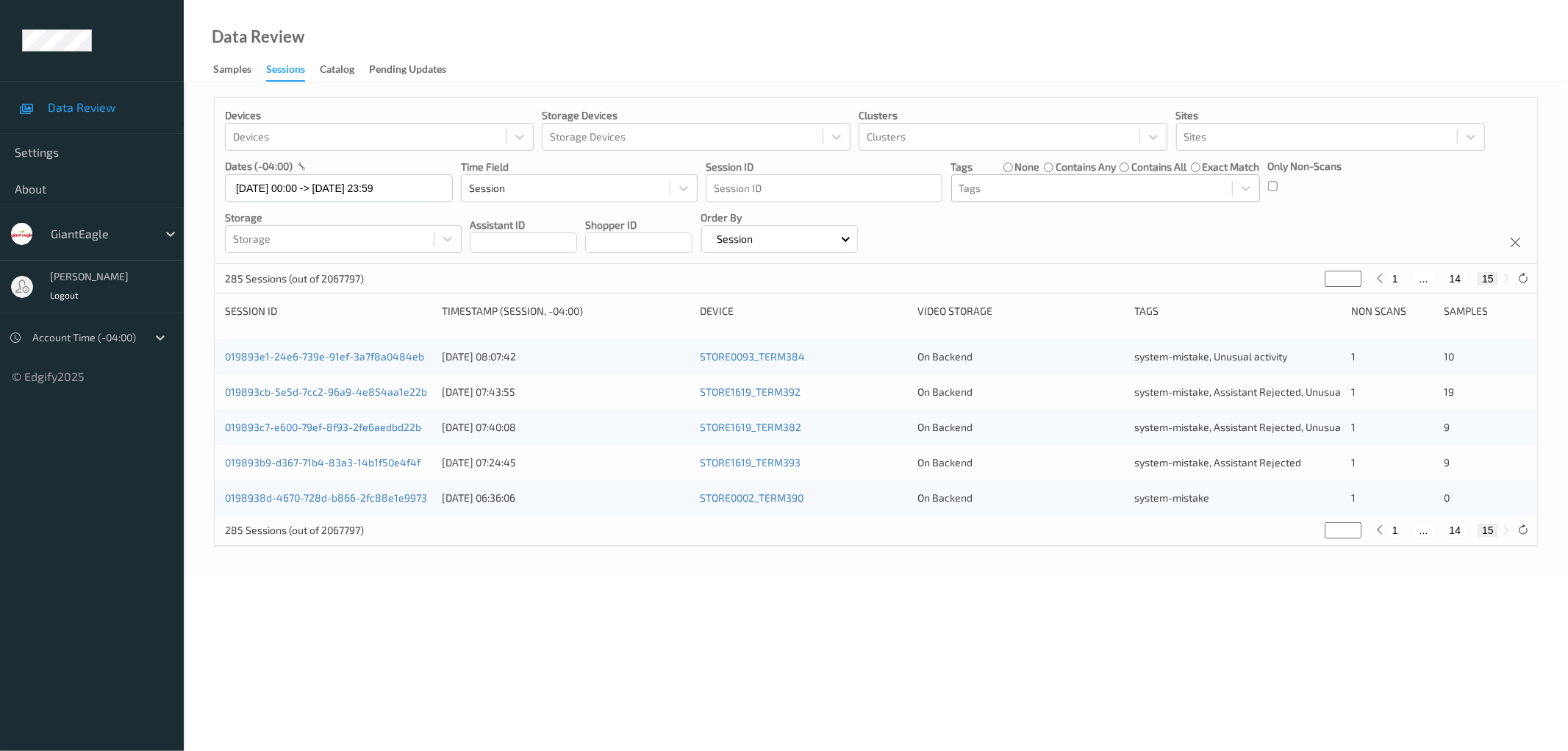
click at [1459, 535] on button "14" at bounding box center [1456, 530] width 20 height 14
type input "**"
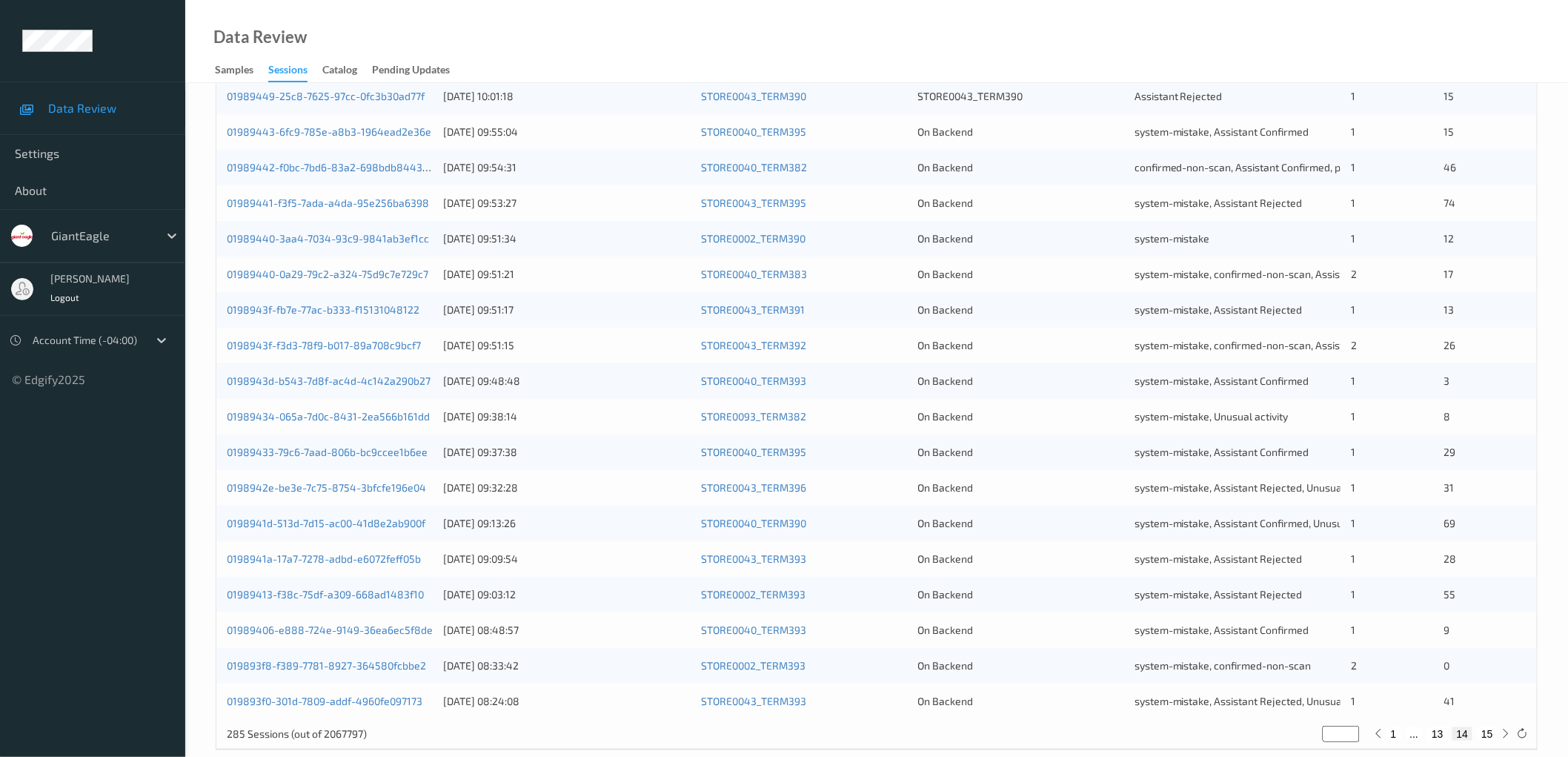
scroll to position [358, 0]
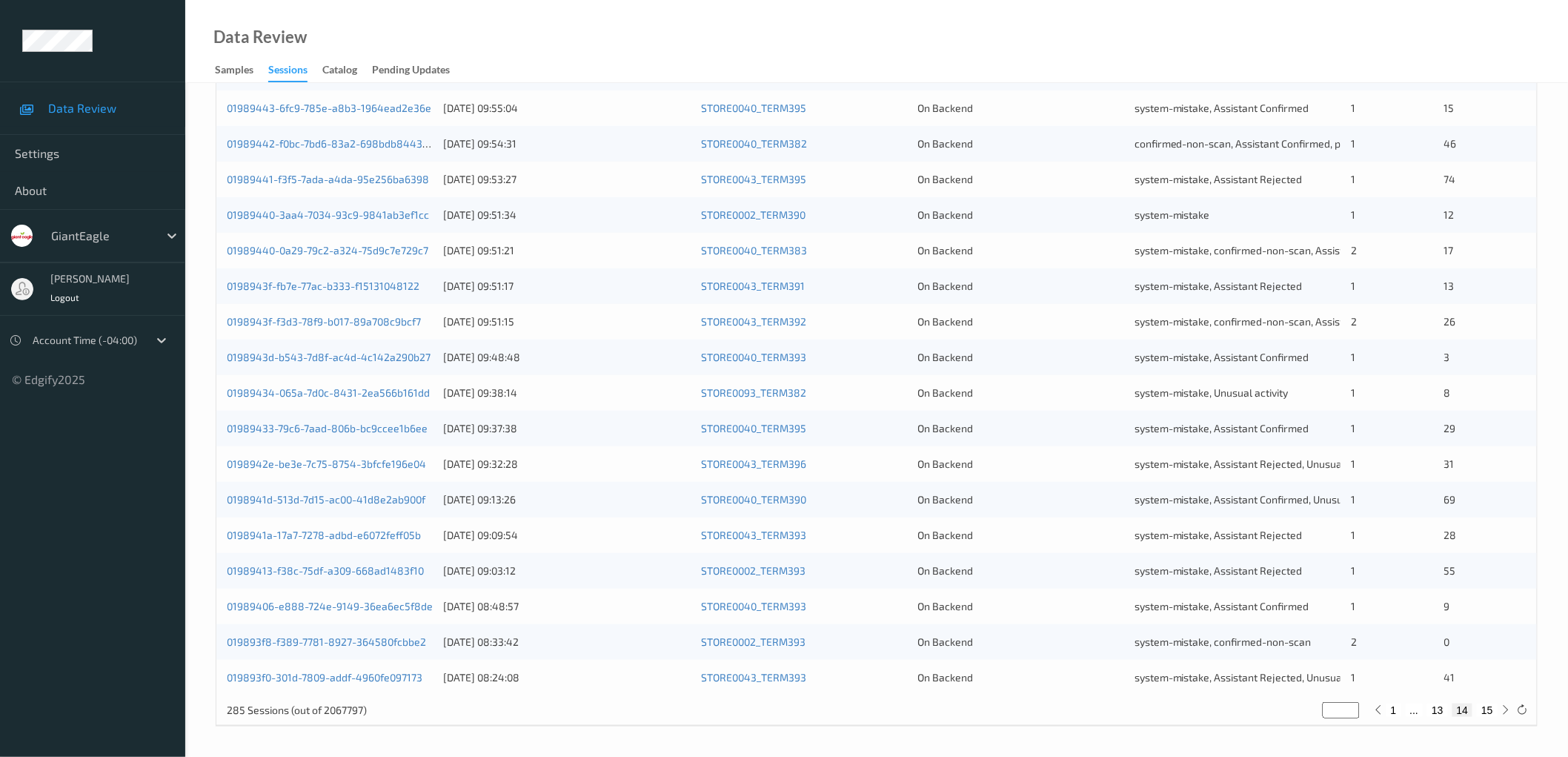
click at [1440, 711] on button "13" at bounding box center [1437, 711] width 21 height 14
type input "**"
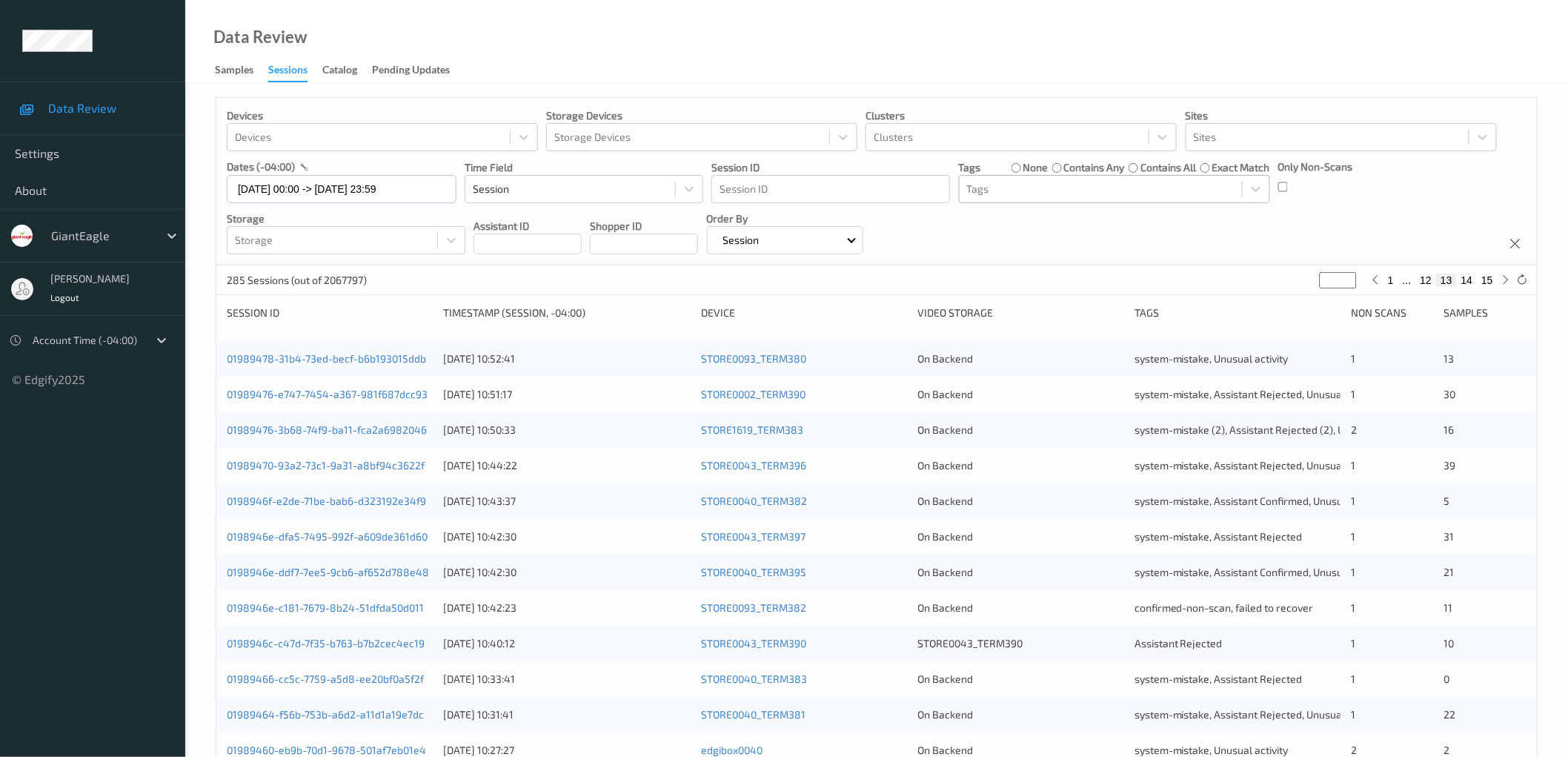
scroll to position [0, 0]
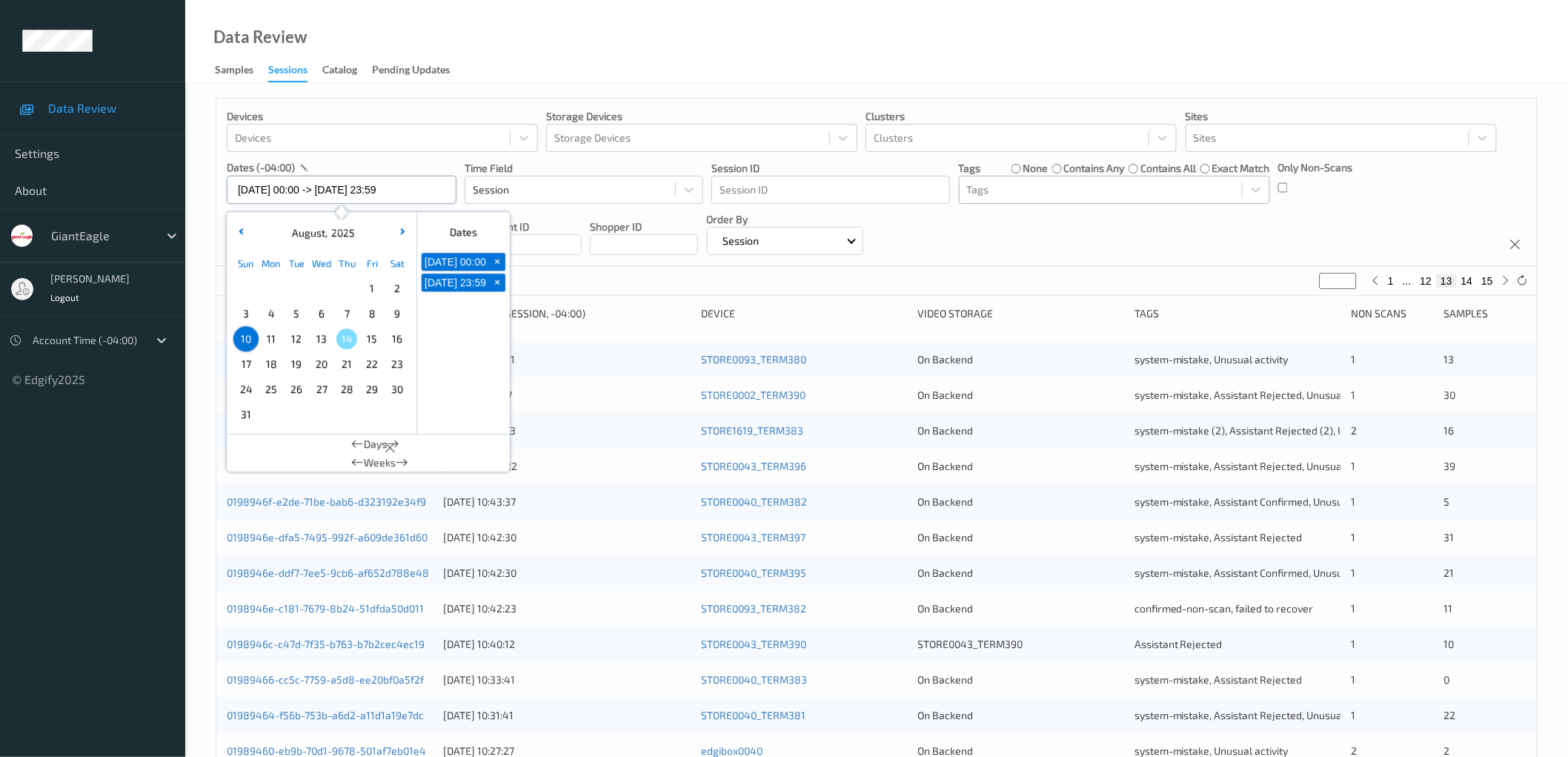
click at [337, 187] on input "[DATE] 00:00 -> [DATE] 23:59" at bounding box center [341, 189] width 229 height 28
click at [238, 341] on span "10" at bounding box center [246, 339] width 21 height 21
type input "[DATE] 00:00"
type input "*"
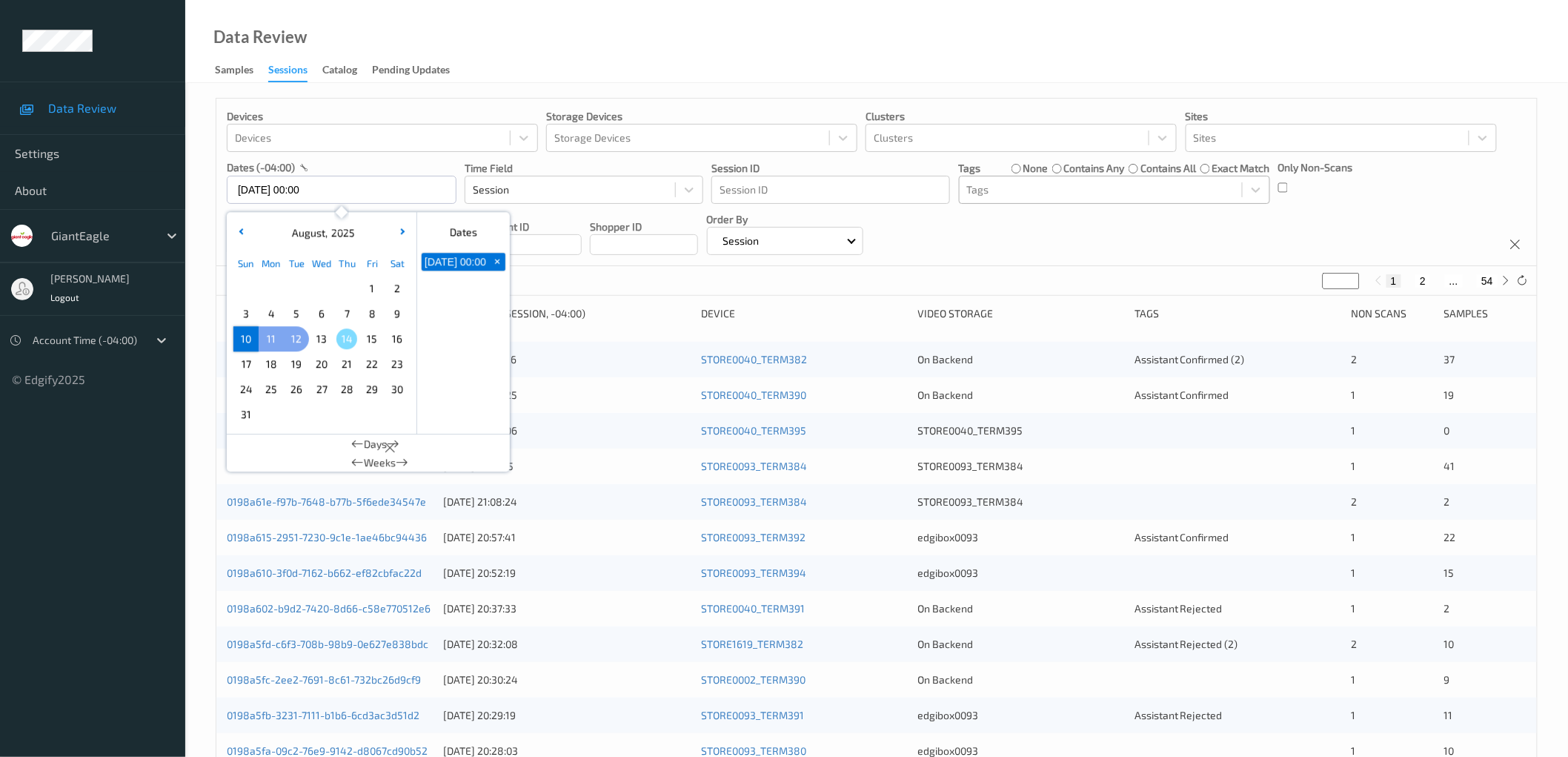
click at [291, 341] on span "12" at bounding box center [296, 339] width 21 height 21
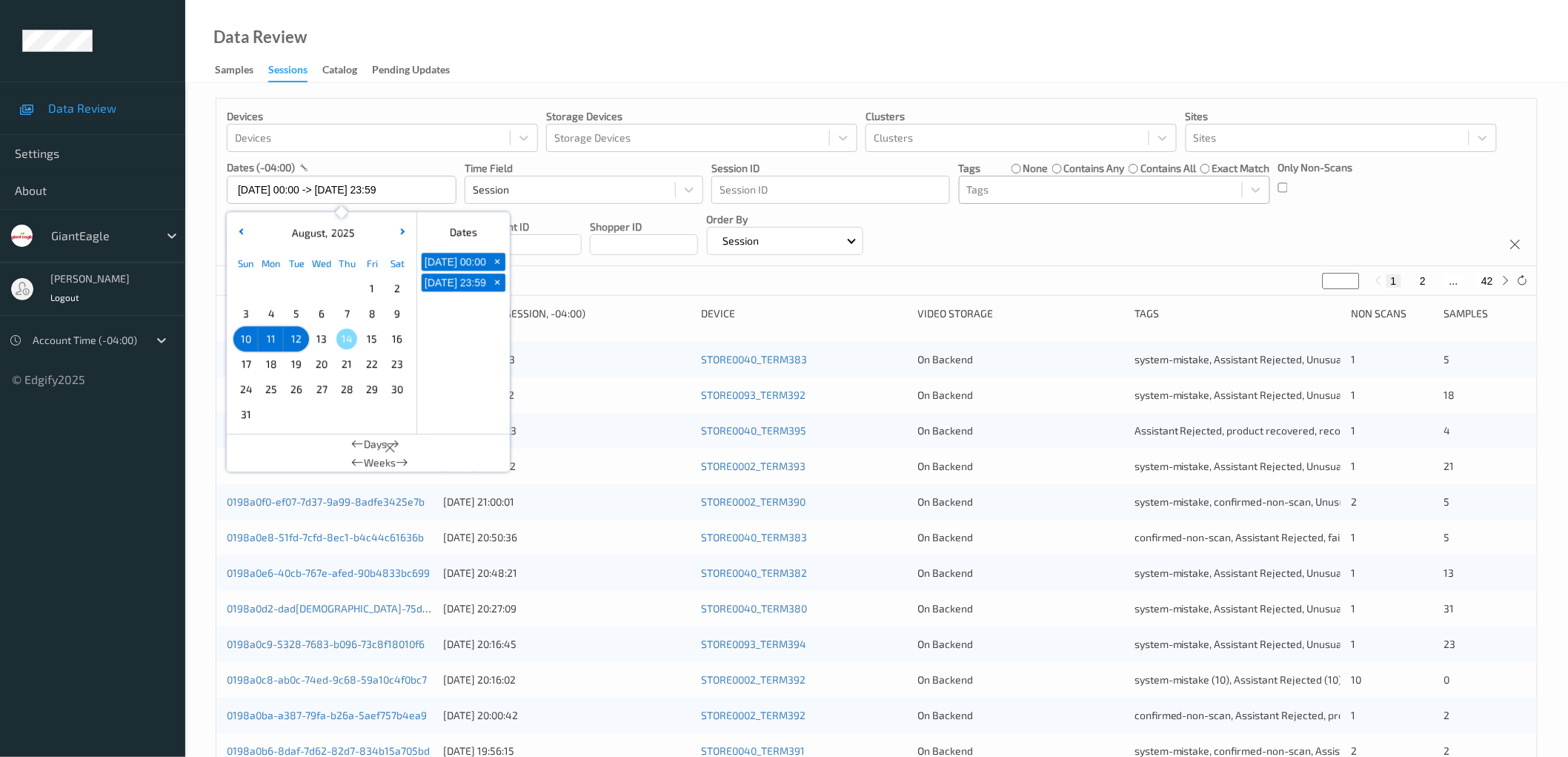
click at [1095, 237] on div "Devices Devices Storage Devices Storage Devices Clusters Clusters Sites Sites d…" at bounding box center [876, 182] width 1321 height 168
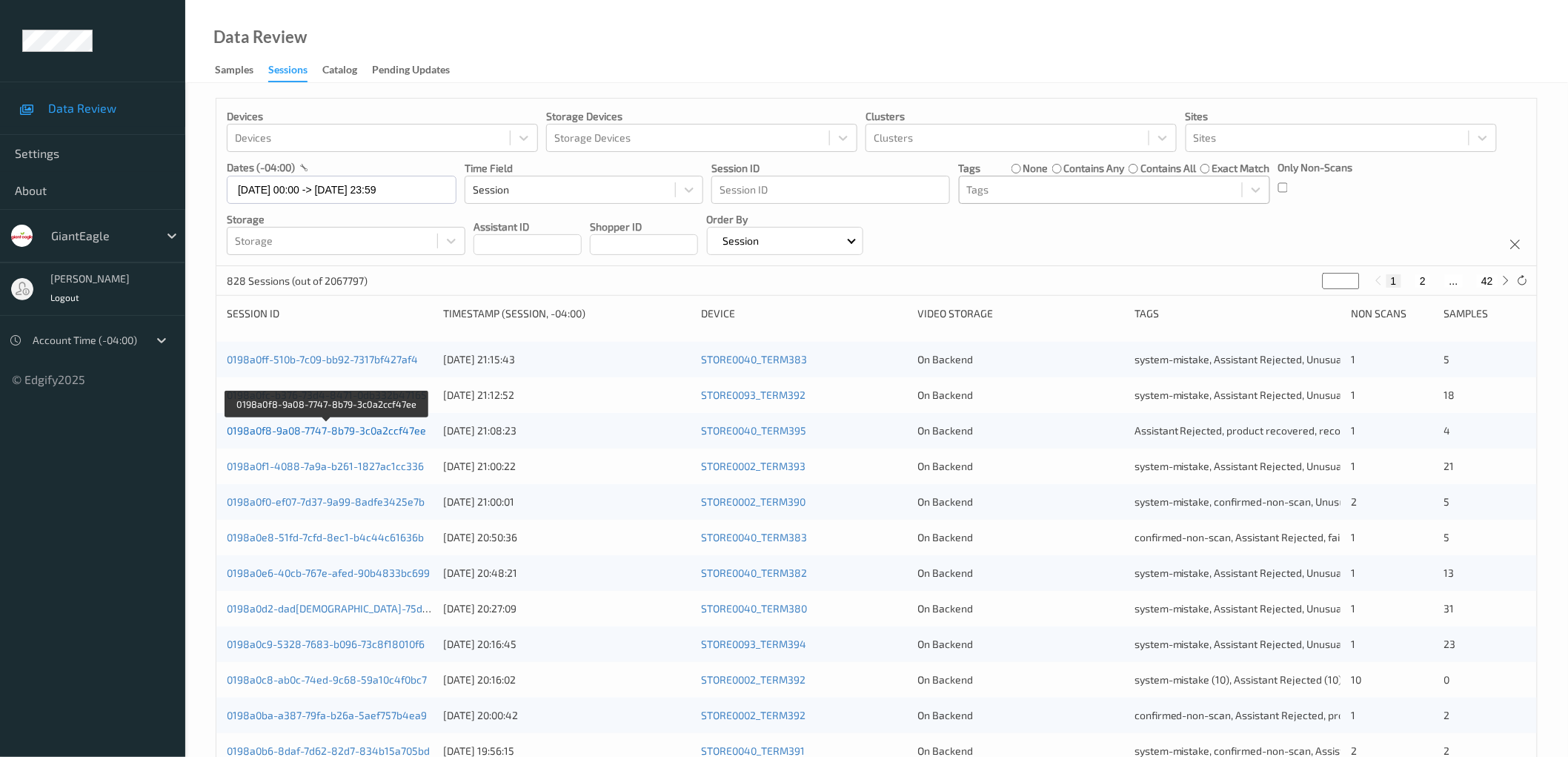
click at [397, 430] on link "0198a0f8-9a08-7747-8b79-3c0a2ccf47ee" at bounding box center [326, 430] width 199 height 13
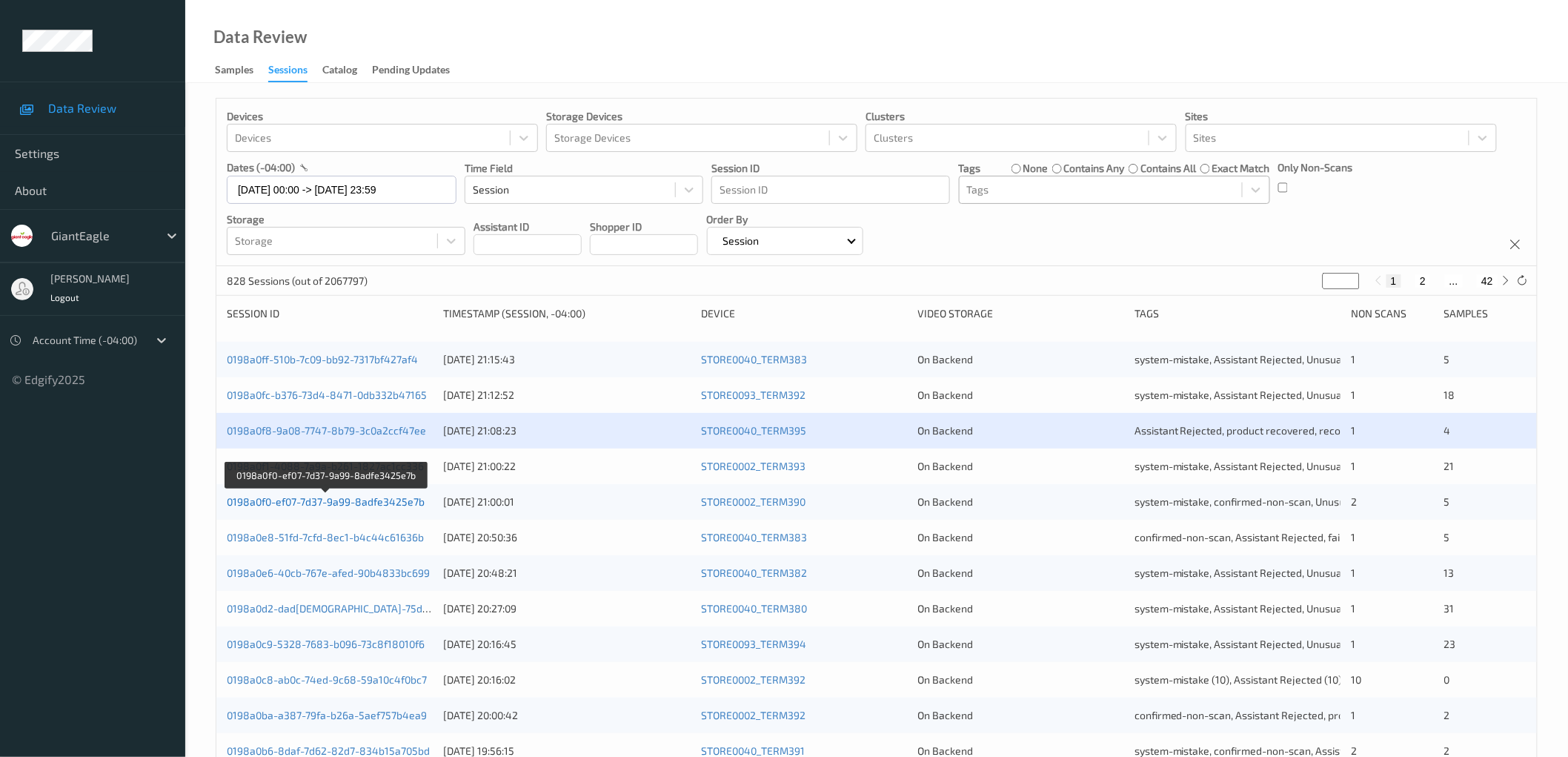
click at [381, 499] on link "0198a0f0-ef07-7d37-9a99-8adfe3425e7b" at bounding box center [326, 501] width 198 height 13
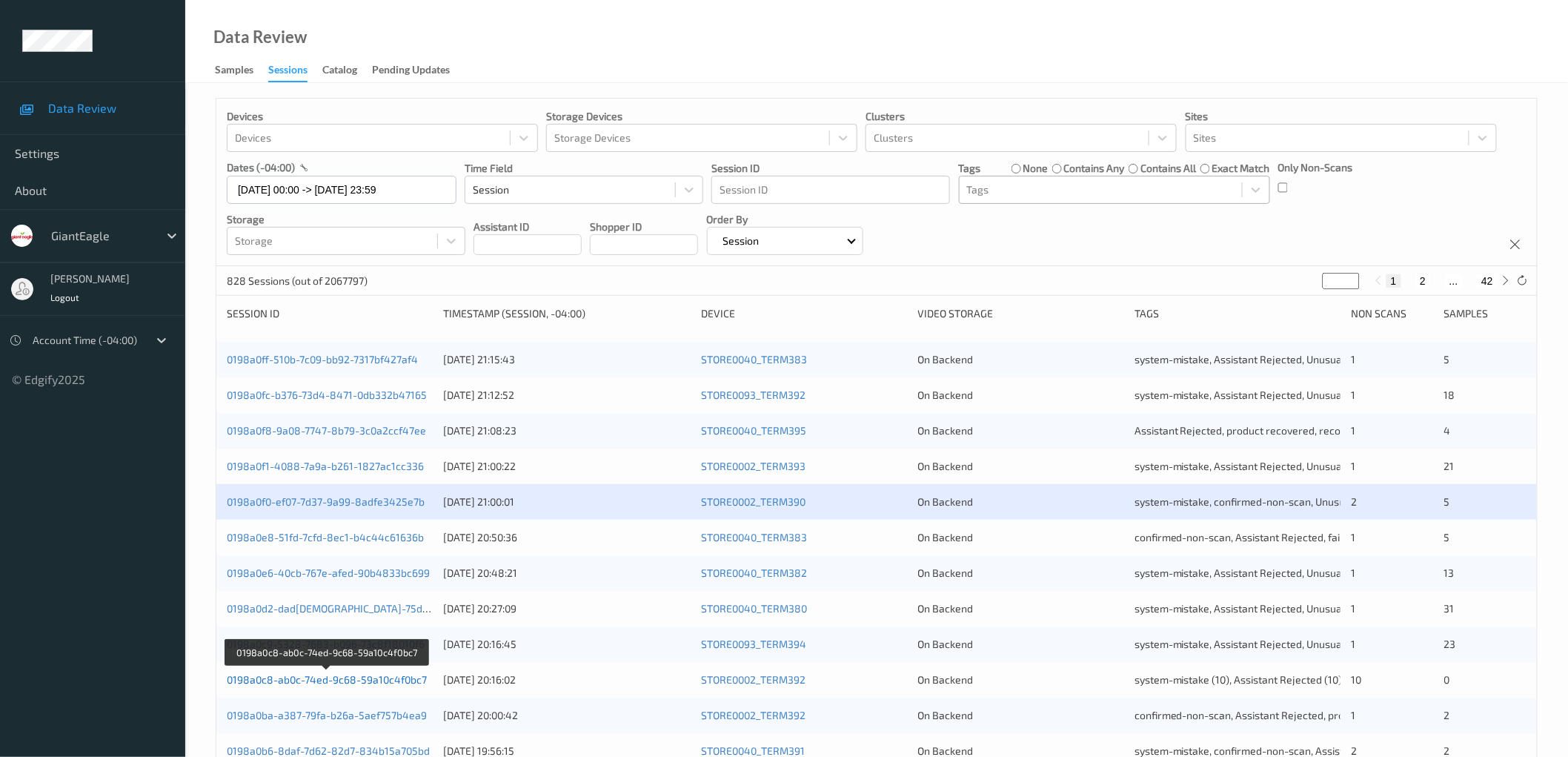
click at [397, 682] on link "0198a0c8-ab0c-74ed-9c68-59a10c4f0bc7" at bounding box center [326, 679] width 200 height 13
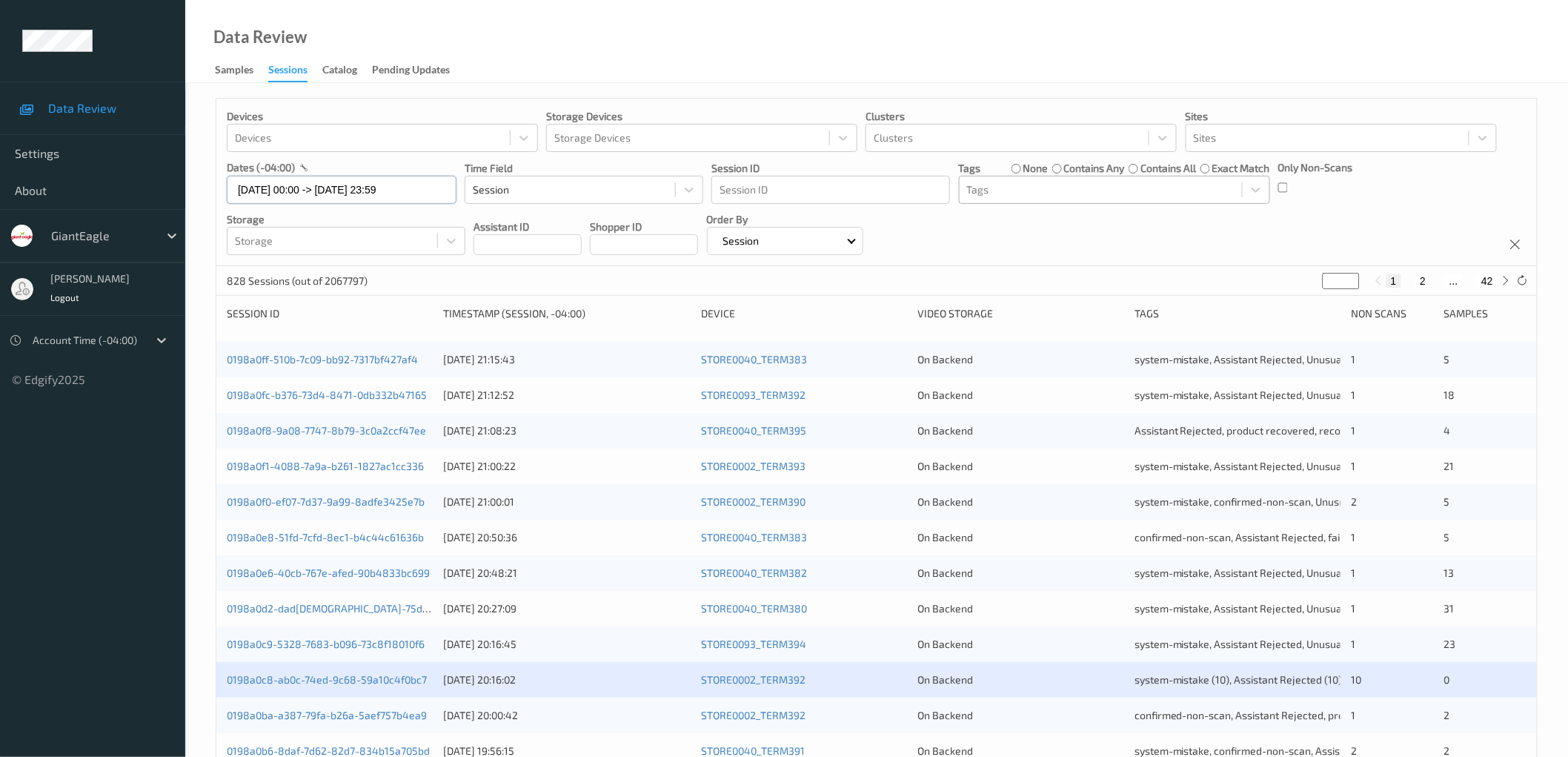
click at [283, 189] on input "[DATE] 00:00 -> [DATE] 23:59" at bounding box center [341, 189] width 229 height 28
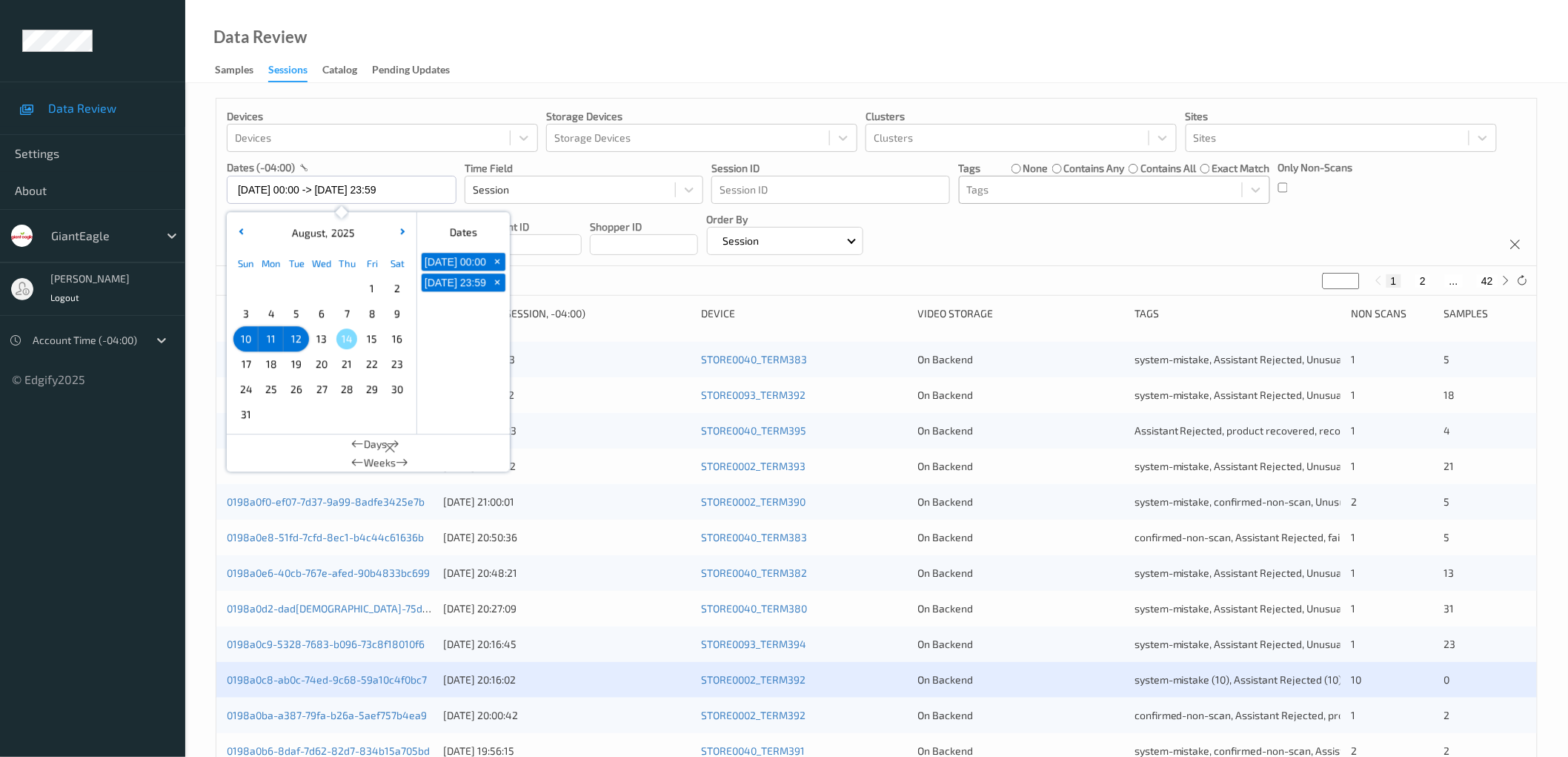
click at [248, 338] on span "10" at bounding box center [246, 339] width 21 height 21
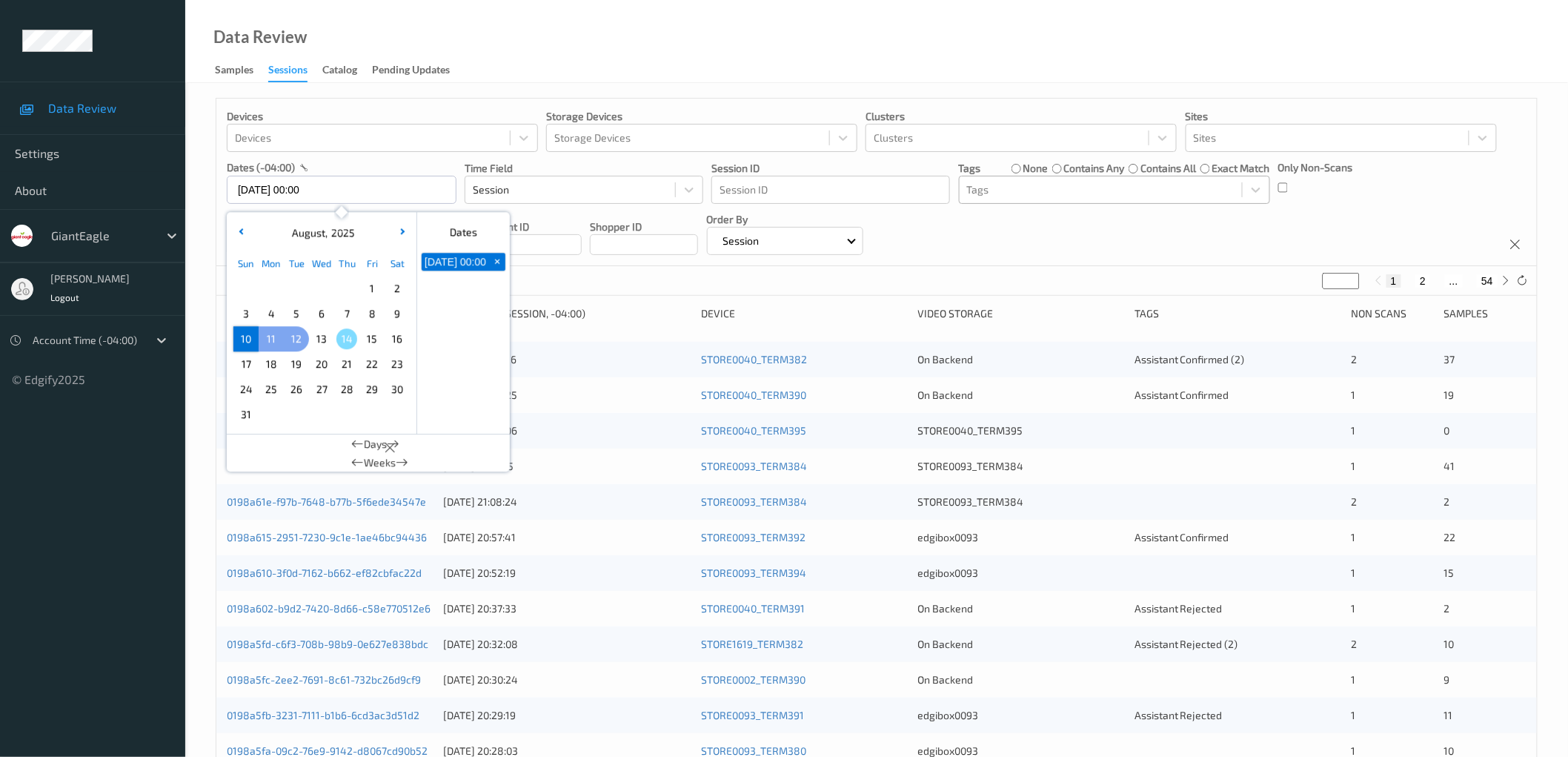
click at [292, 339] on span "12" at bounding box center [296, 339] width 21 height 21
type input "[DATE] 00:00 -> [DATE] 23:59"
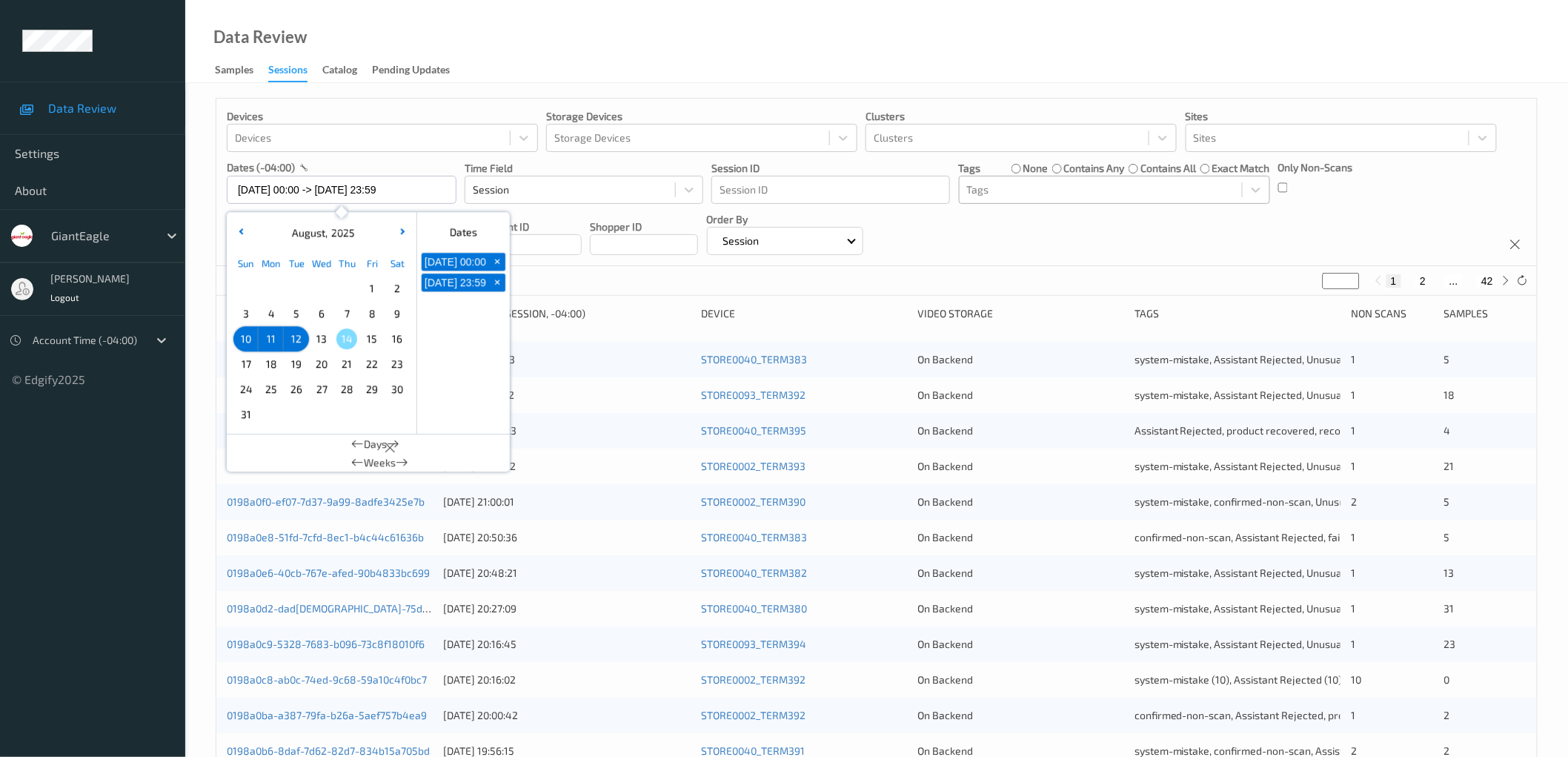
click at [1205, 233] on div "Devices Devices Storage Devices Storage Devices Clusters Clusters Sites Sites d…" at bounding box center [876, 182] width 1321 height 168
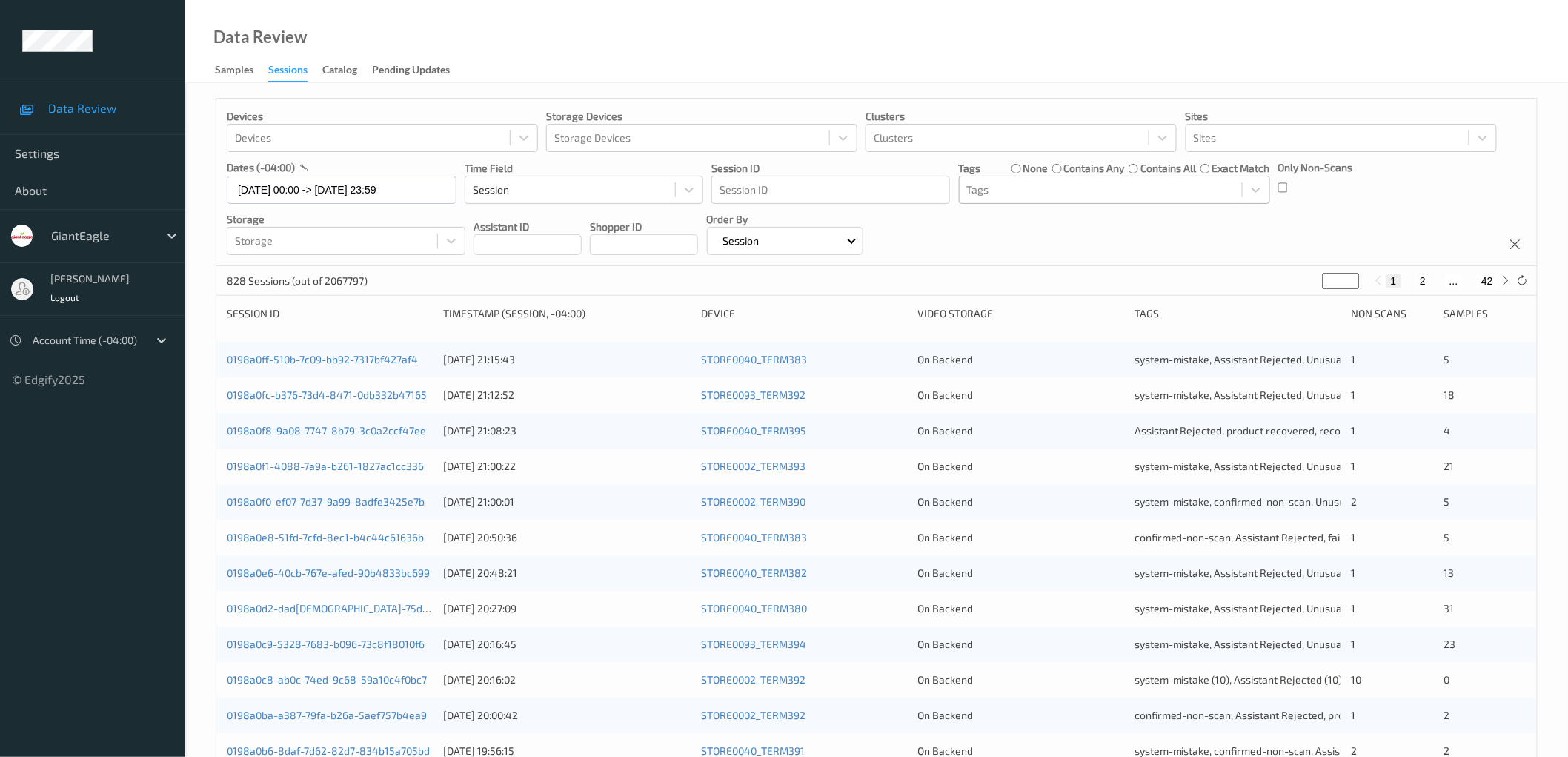
click at [1080, 192] on div at bounding box center [1101, 189] width 267 height 18
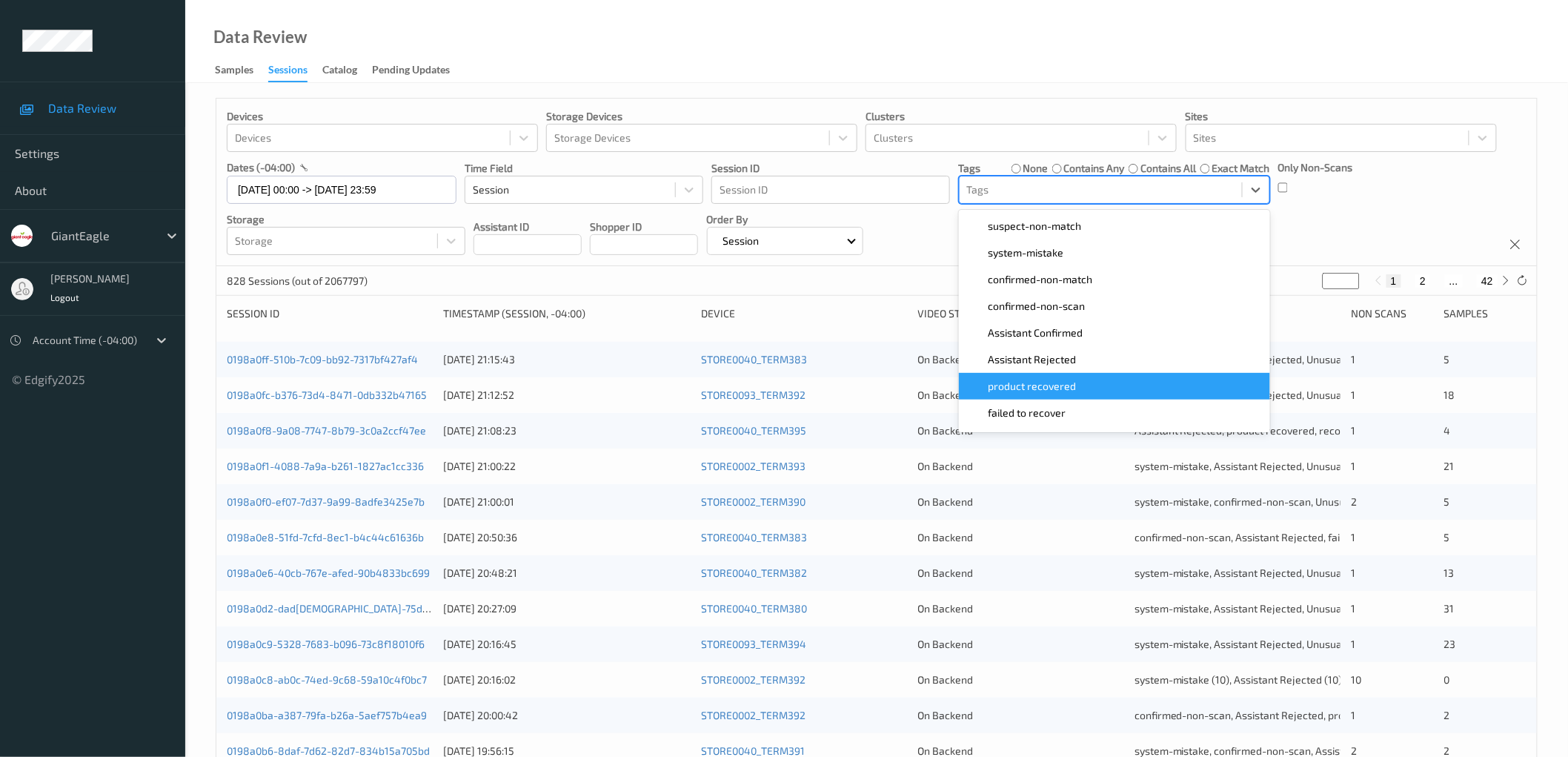
click at [1104, 386] on div "product recovered" at bounding box center [1115, 386] width 294 height 15
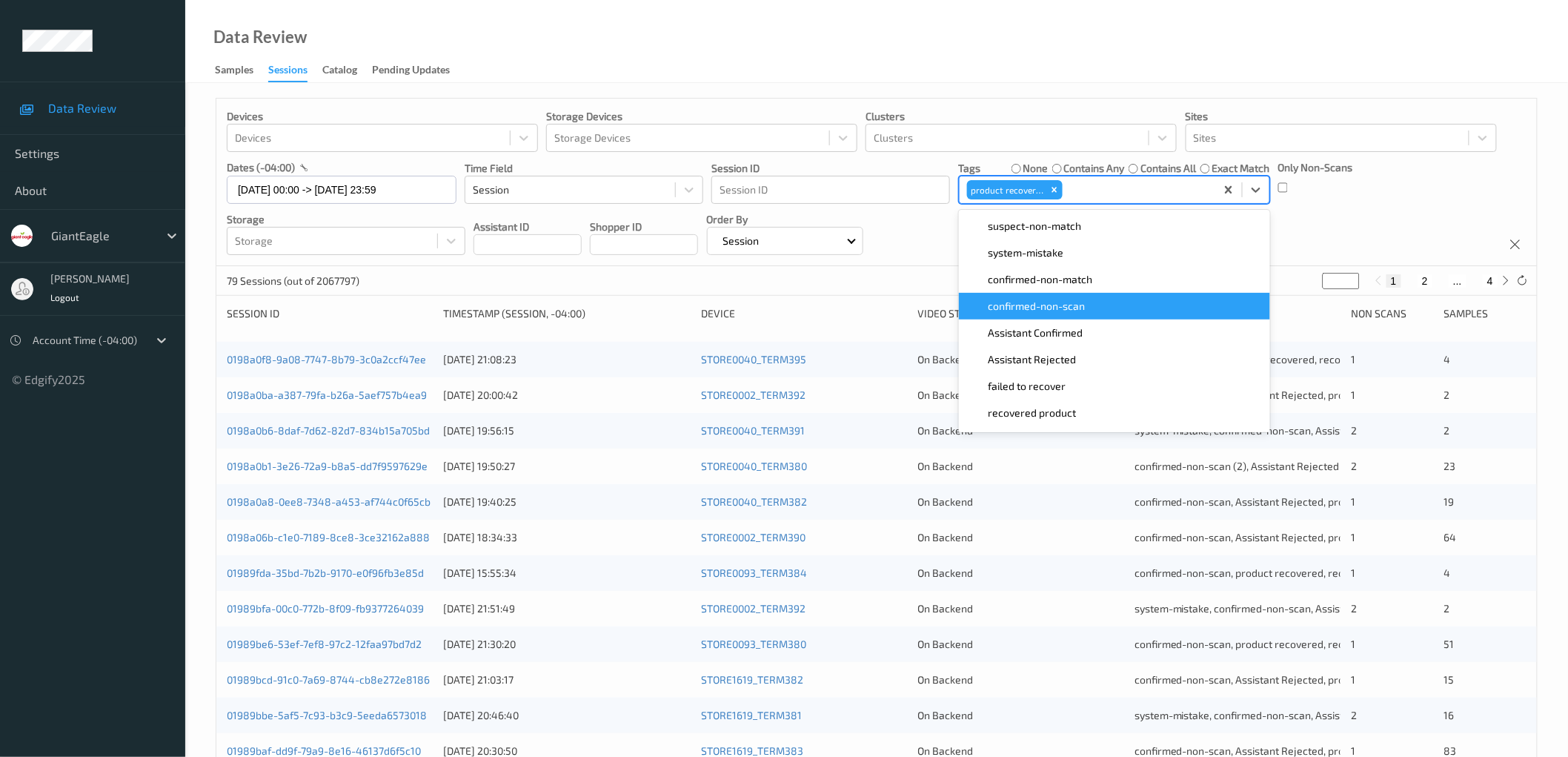
click at [1327, 219] on div "Devices Devices Storage Devices Storage Devices Clusters Clusters Sites Sites d…" at bounding box center [876, 182] width 1321 height 168
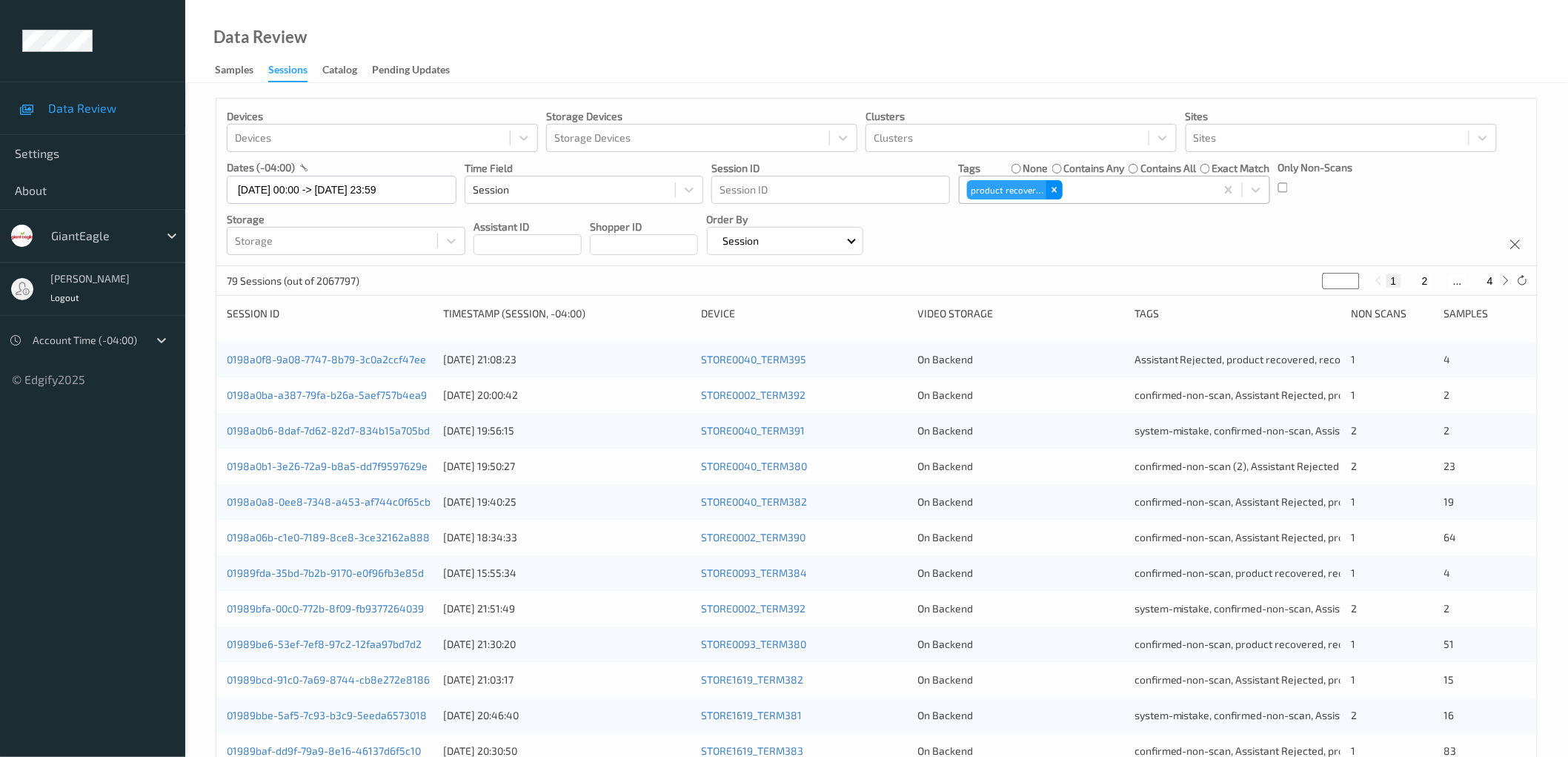
click at [1054, 189] on icon "Remove product recovered" at bounding box center [1055, 190] width 5 height 5
click at [1078, 190] on div at bounding box center [1101, 189] width 267 height 18
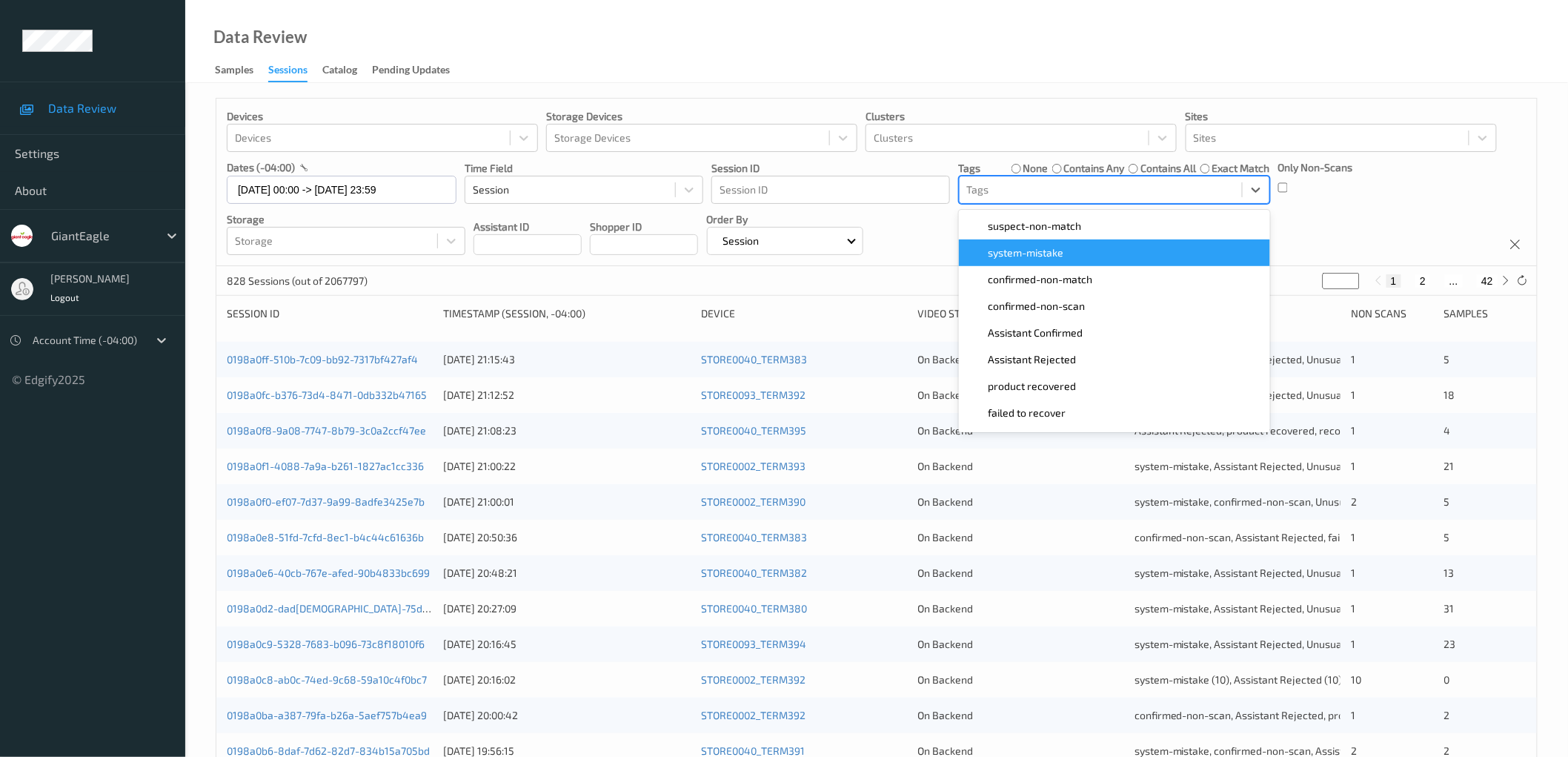
click at [1059, 256] on span "system-mistake" at bounding box center [1027, 253] width 76 height 15
click at [1335, 235] on div "Devices Devices Storage Devices Storage Devices Clusters Clusters Sites Sites d…" at bounding box center [876, 182] width 1321 height 168
